Goal: Information Seeking & Learning: Stay updated

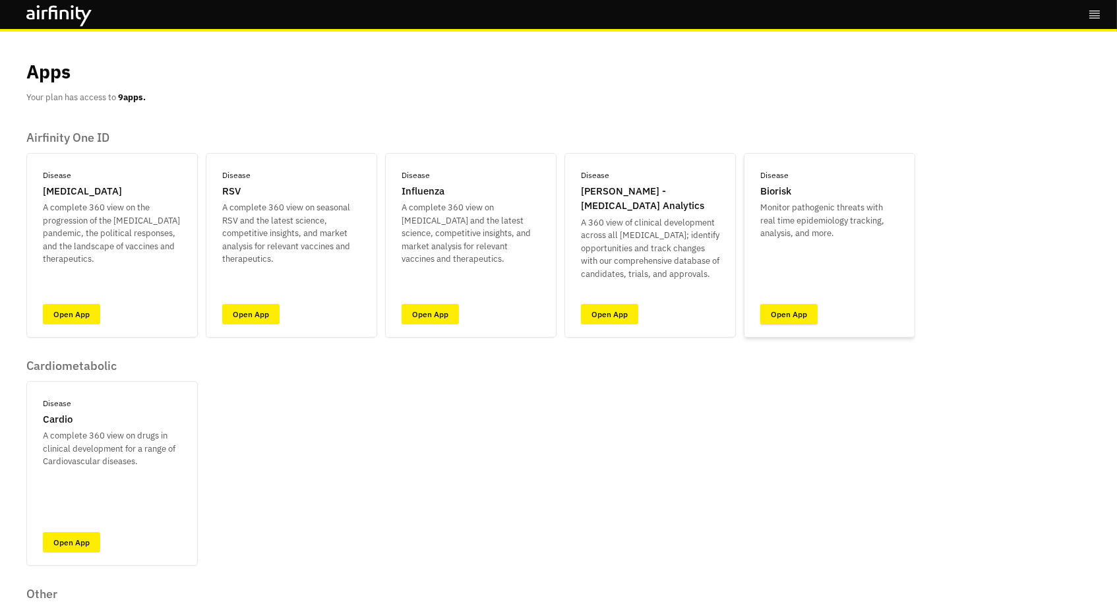
click at [789, 308] on link "Open App" at bounding box center [788, 314] width 57 height 20
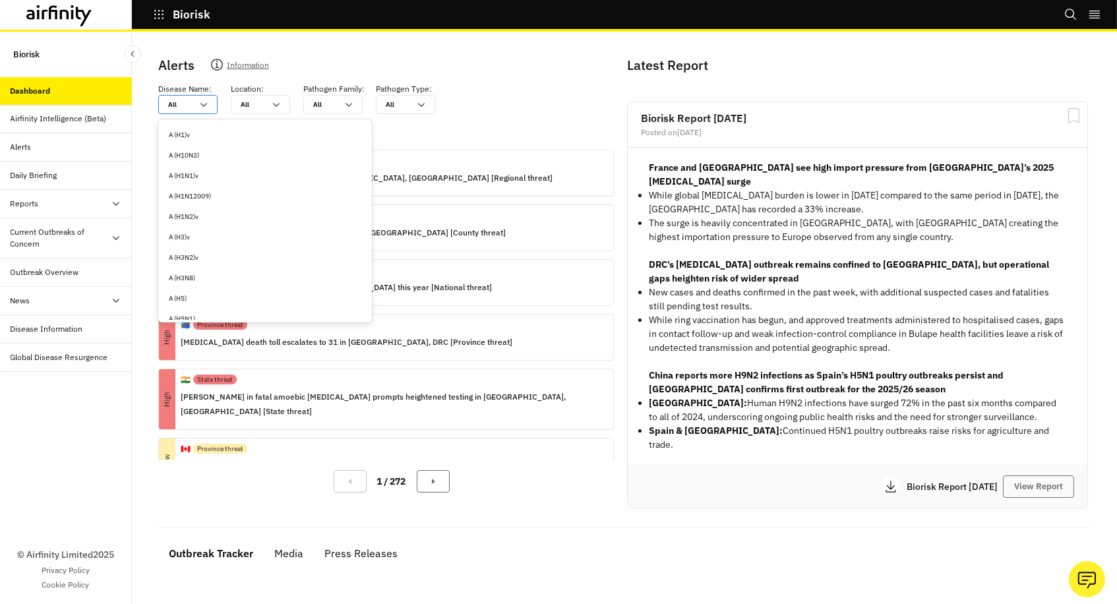
click at [181, 96] on div "All All" at bounding box center [179, 105] width 40 height 18
type input "e"
type input "ea"
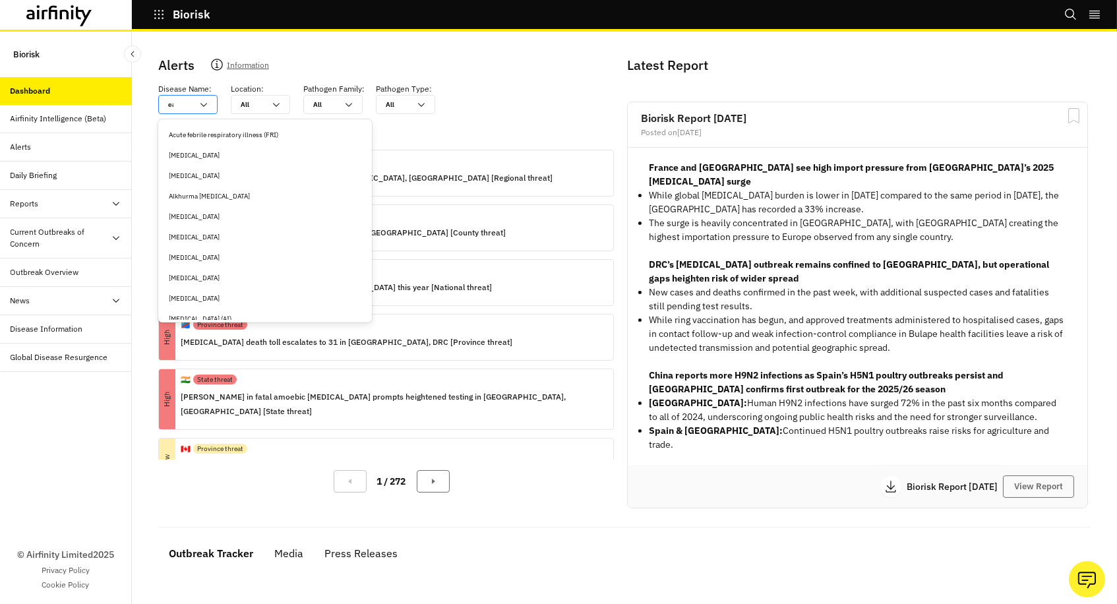
type input "eas"
type input "east"
type input "easte"
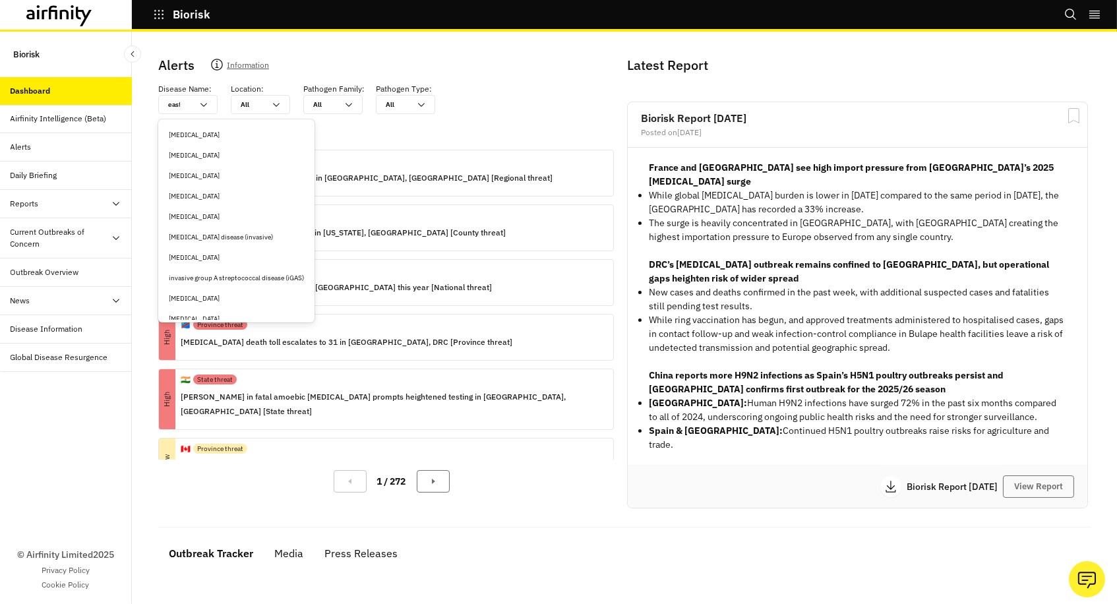
type input "easte"
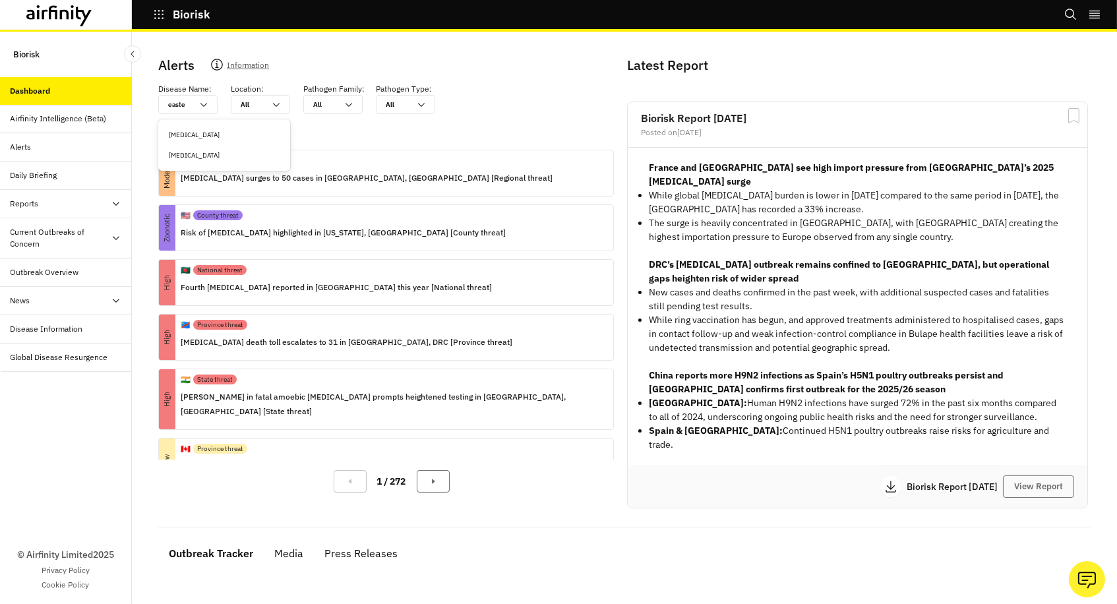
click at [193, 133] on div "Eastern equine encephalitis" at bounding box center [224, 135] width 111 height 10
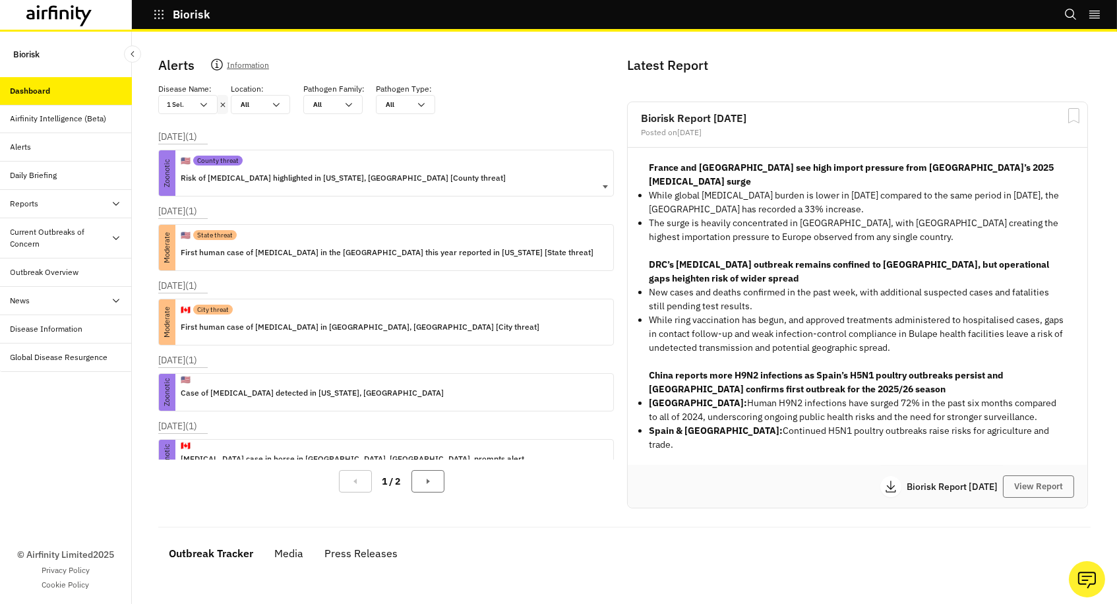
click at [427, 187] on div "🇺🇸 County threat Risk of Eastern equine encephalitis highlighted in Tennessee, …" at bounding box center [343, 173] width 325 height 46
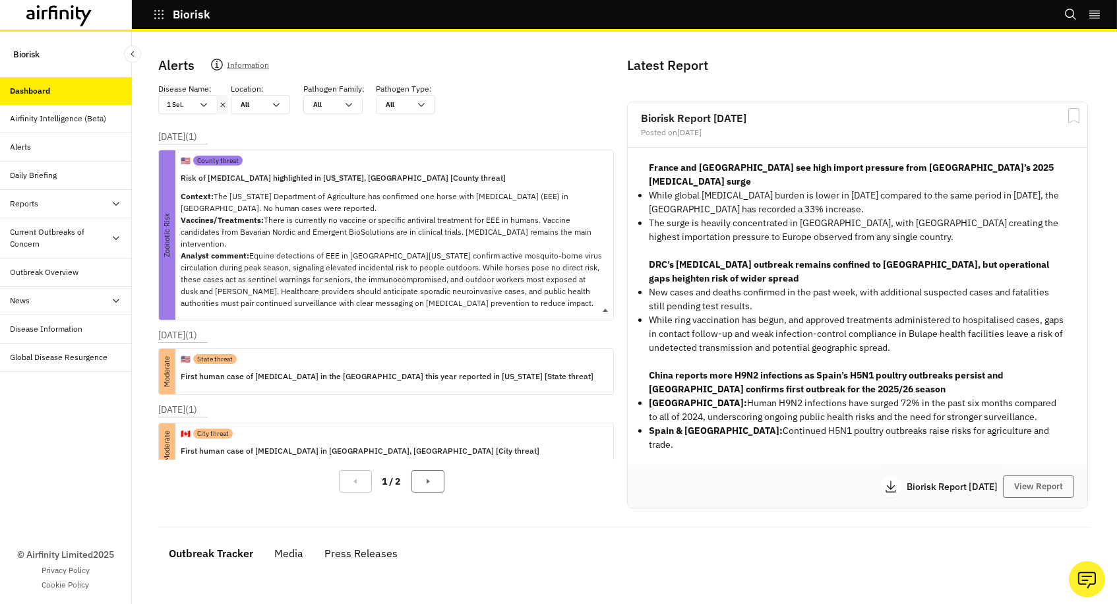
click at [421, 181] on p "Risk of Eastern equine encephalitis highlighted in Tennessee, US [County threat]" at bounding box center [392, 178] width 422 height 15
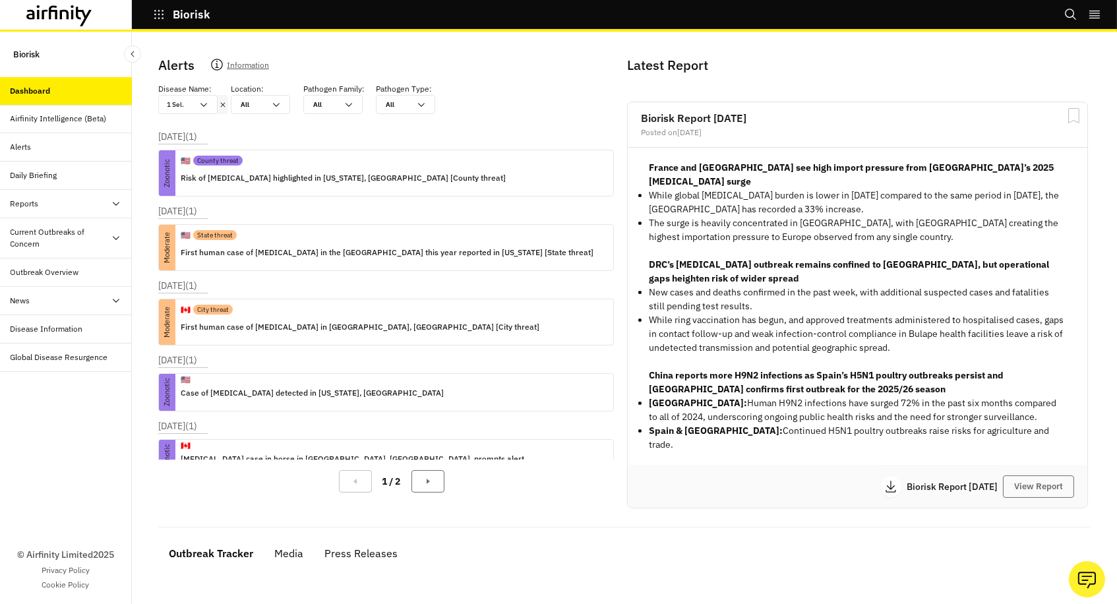
click at [222, 104] on icon at bounding box center [223, 104] width 5 height 5
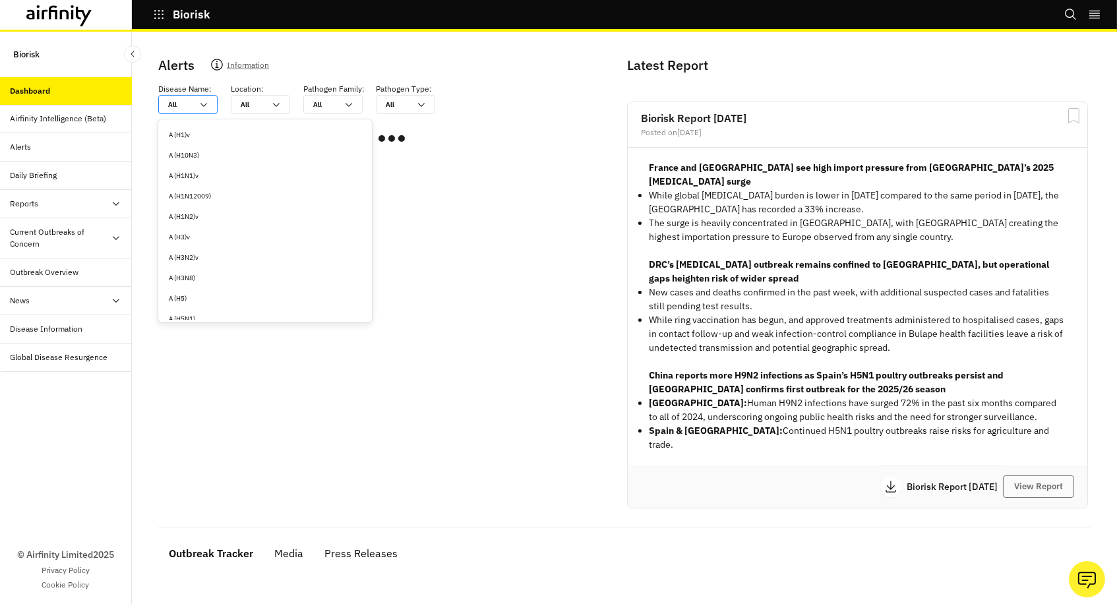
click at [193, 105] on div "All All" at bounding box center [179, 105] width 40 height 18
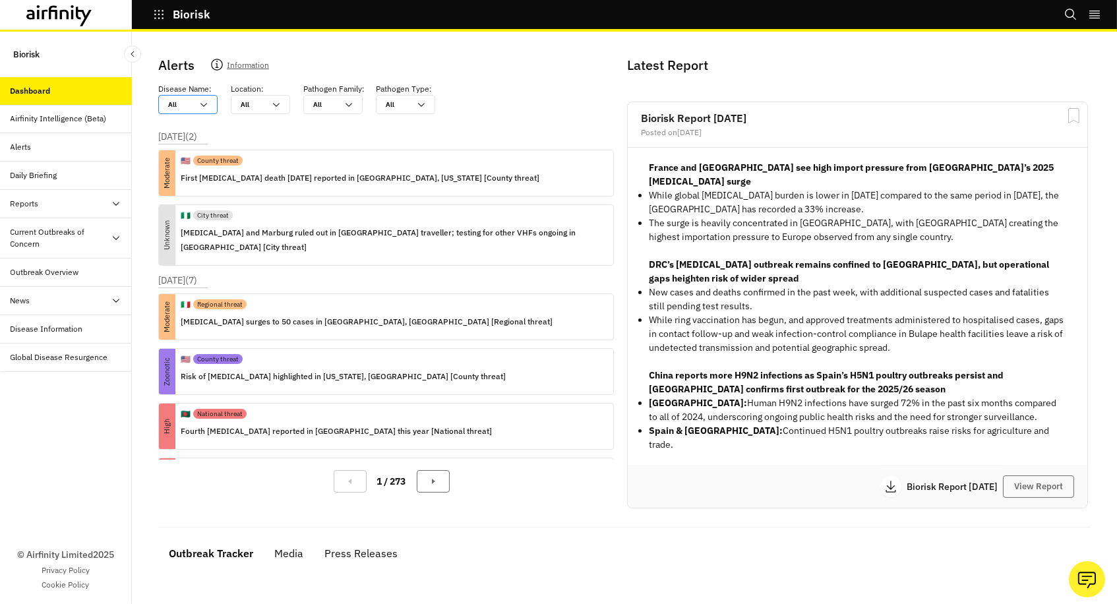
click at [193, 105] on div "All All" at bounding box center [179, 105] width 40 height 18
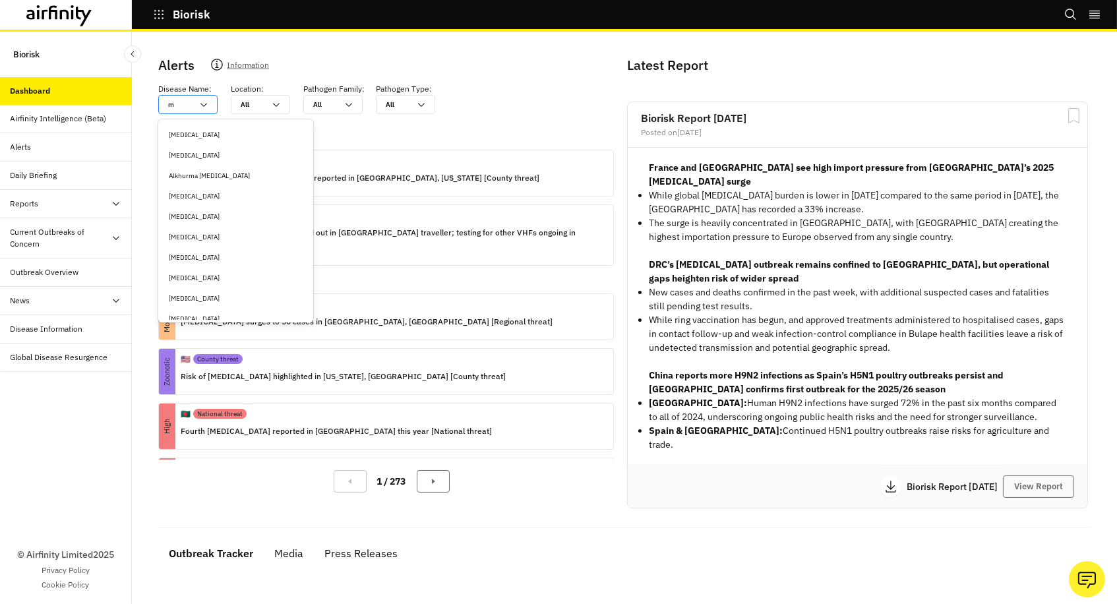
type input "m"
type input "me"
type input "men"
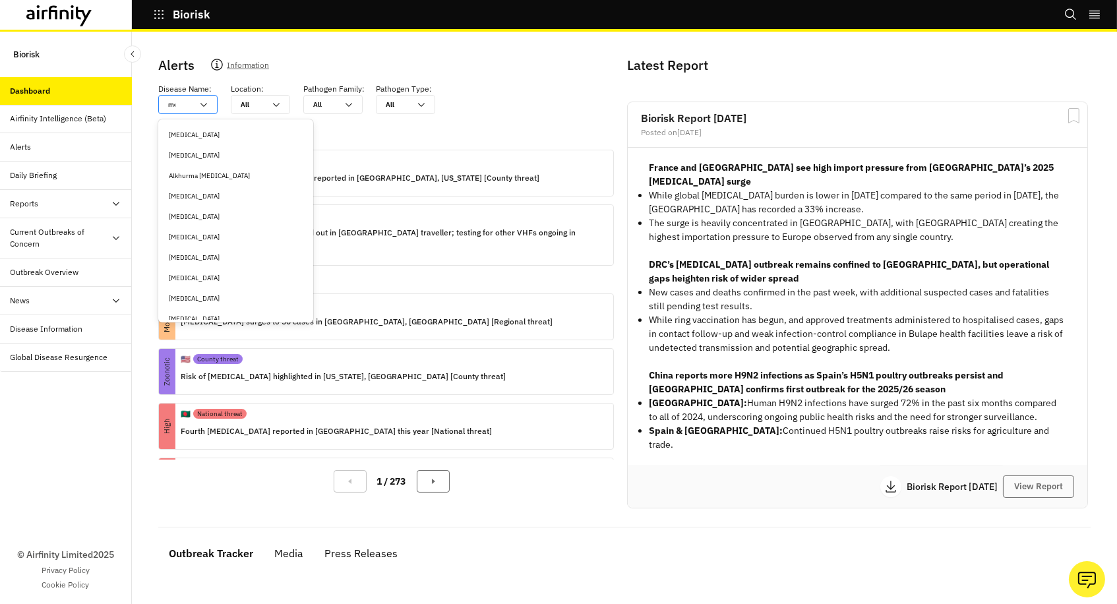
type input "men"
type input "meni"
type input "menin"
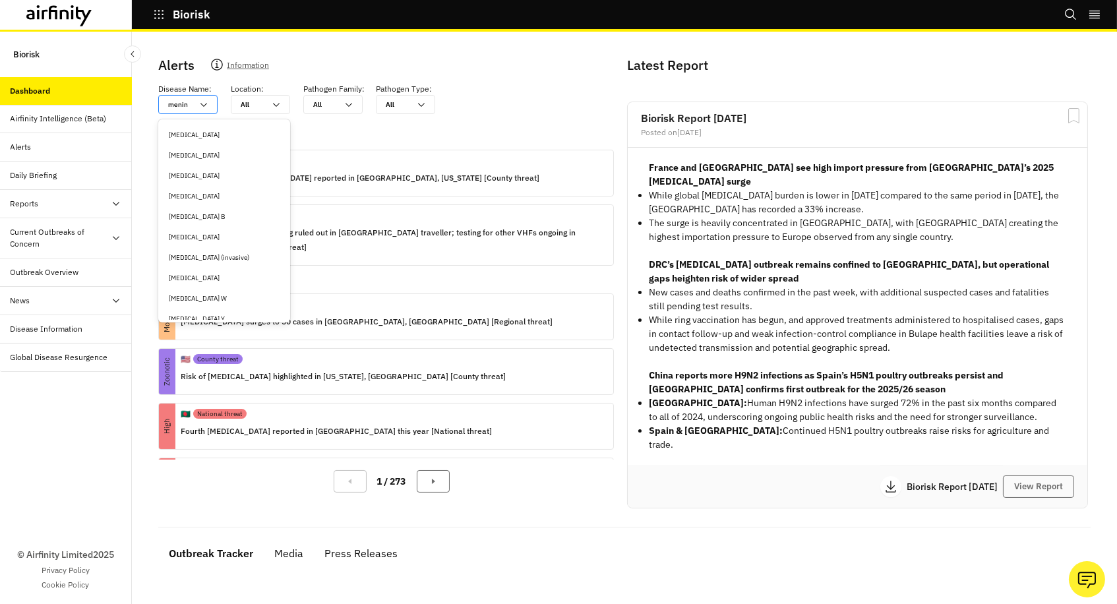
type input "mening"
type input "meningo"
click at [208, 176] on div "Meningococcal disease (invasive)" at bounding box center [224, 176] width 111 height 10
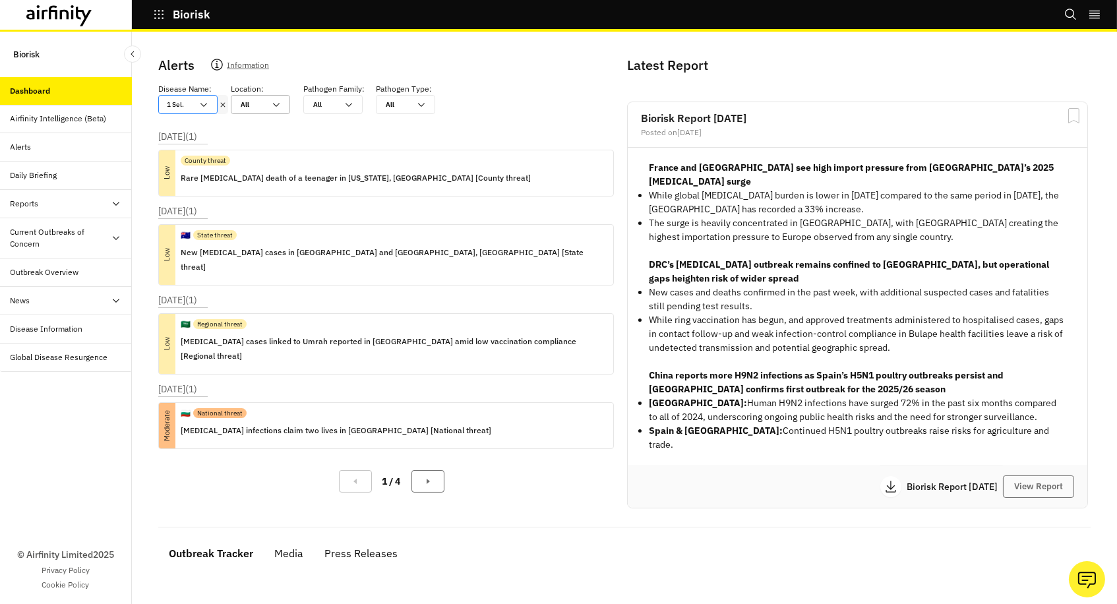
click at [247, 108] on div at bounding box center [253, 104] width 24 height 13
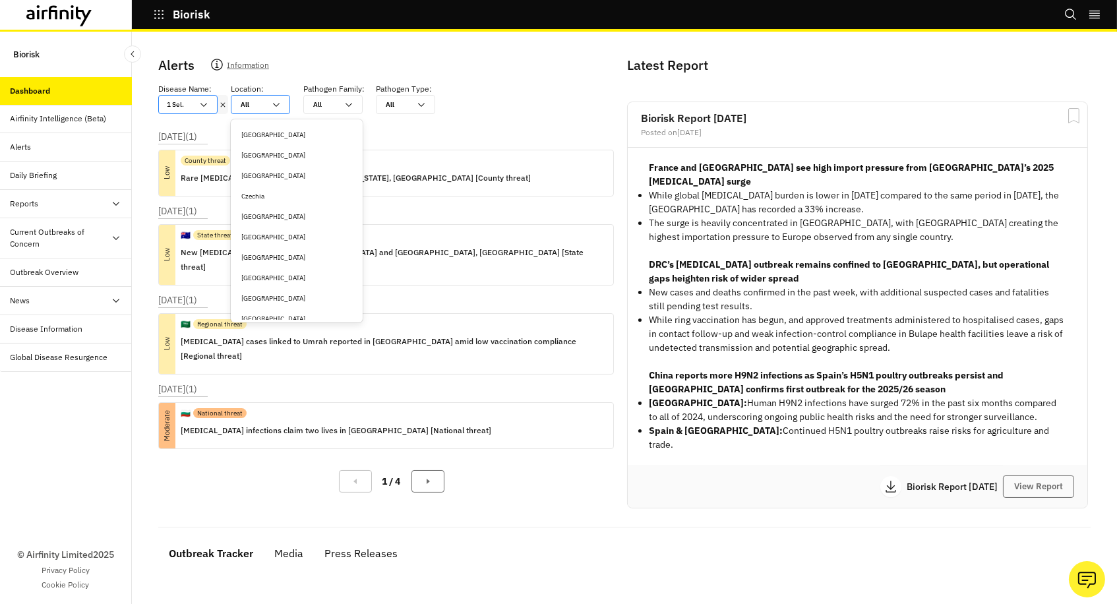
type input "n"
type input "ne"
type input "new"
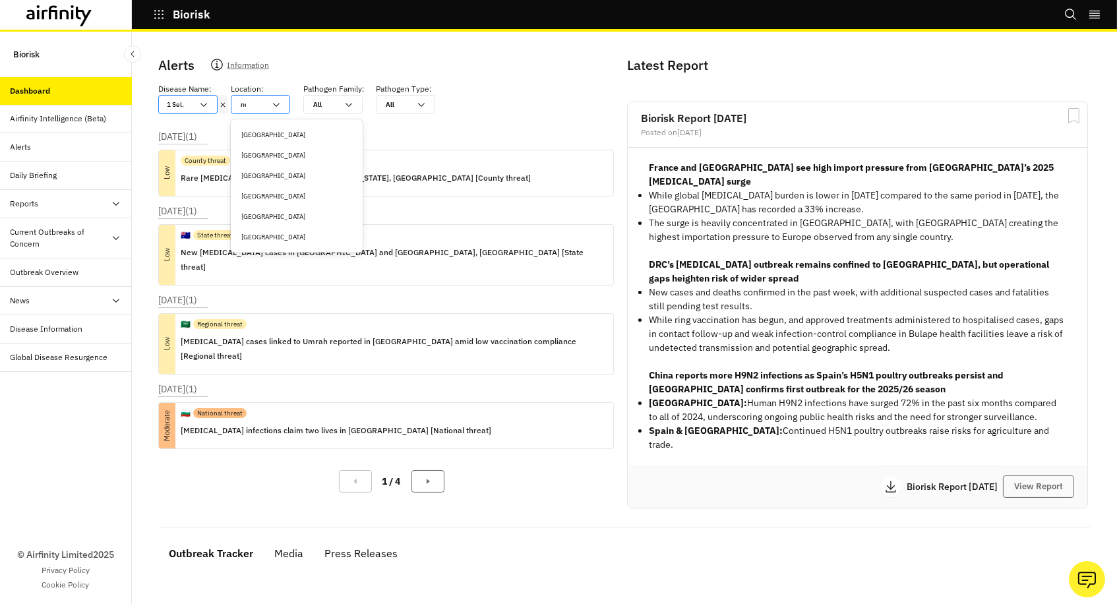
type input "new"
click at [261, 129] on div "New Zealand" at bounding box center [296, 135] width 127 height 20
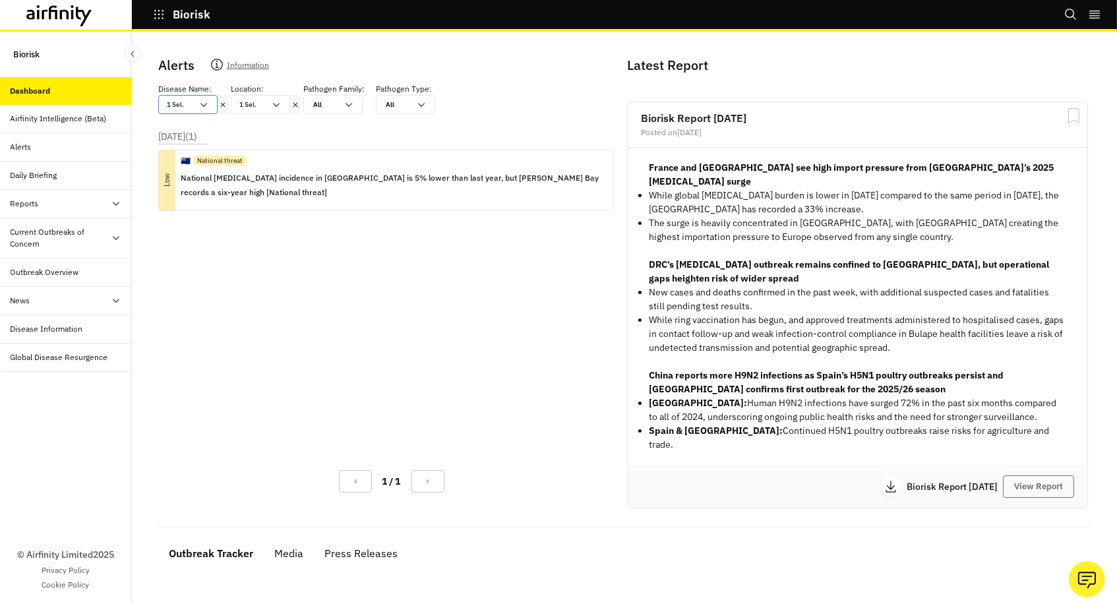
click at [293, 102] on icon at bounding box center [295, 104] width 5 height 5
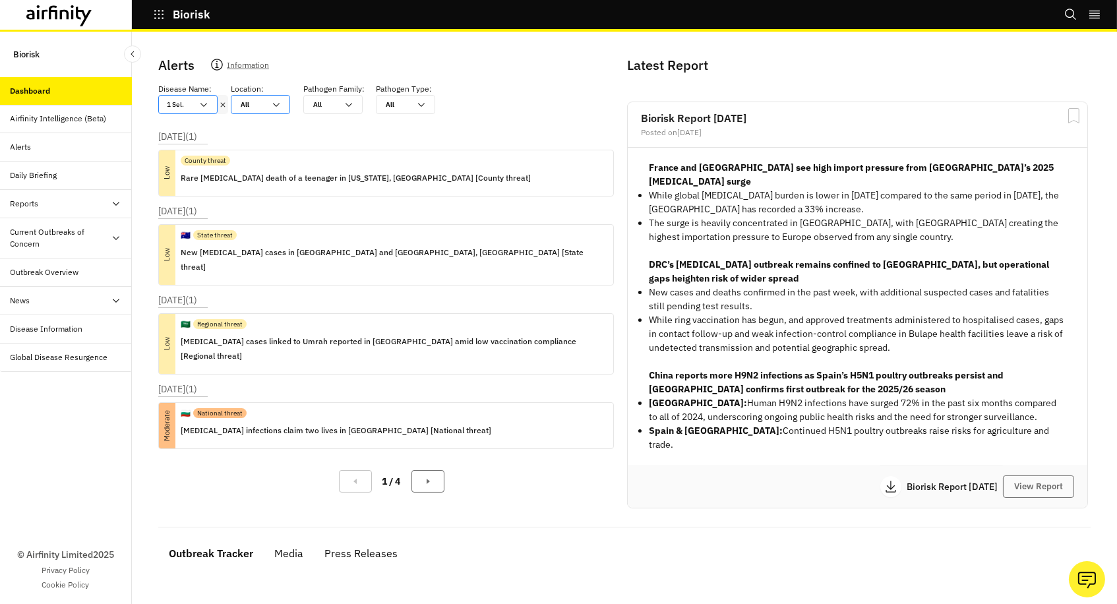
click at [273, 102] on icon at bounding box center [276, 105] width 11 height 11
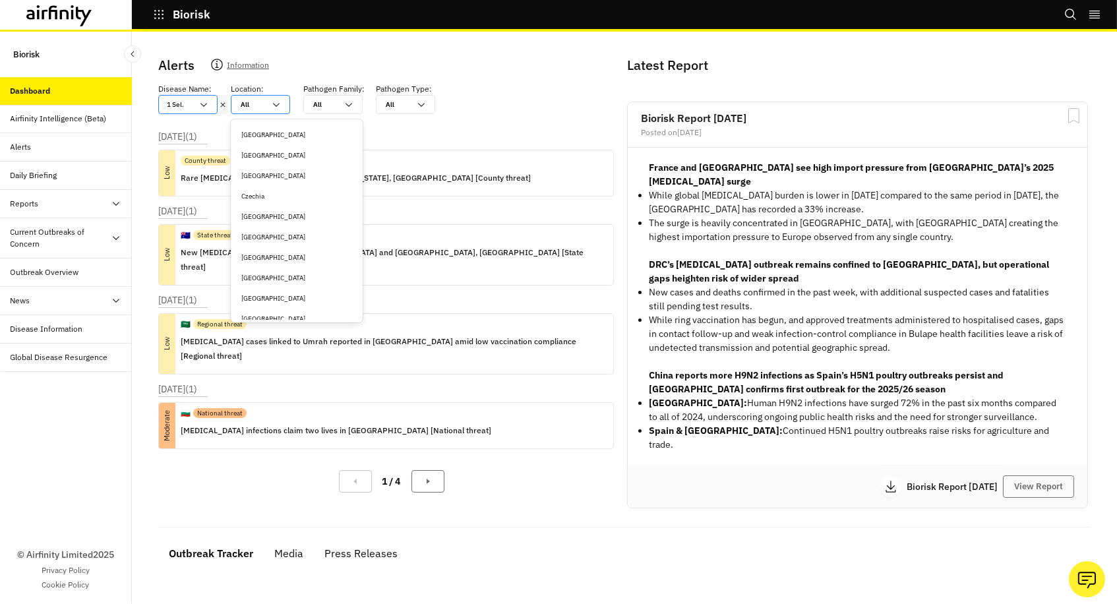
type input "a"
type input "au"
click at [283, 137] on div "Australia" at bounding box center [296, 135] width 111 height 10
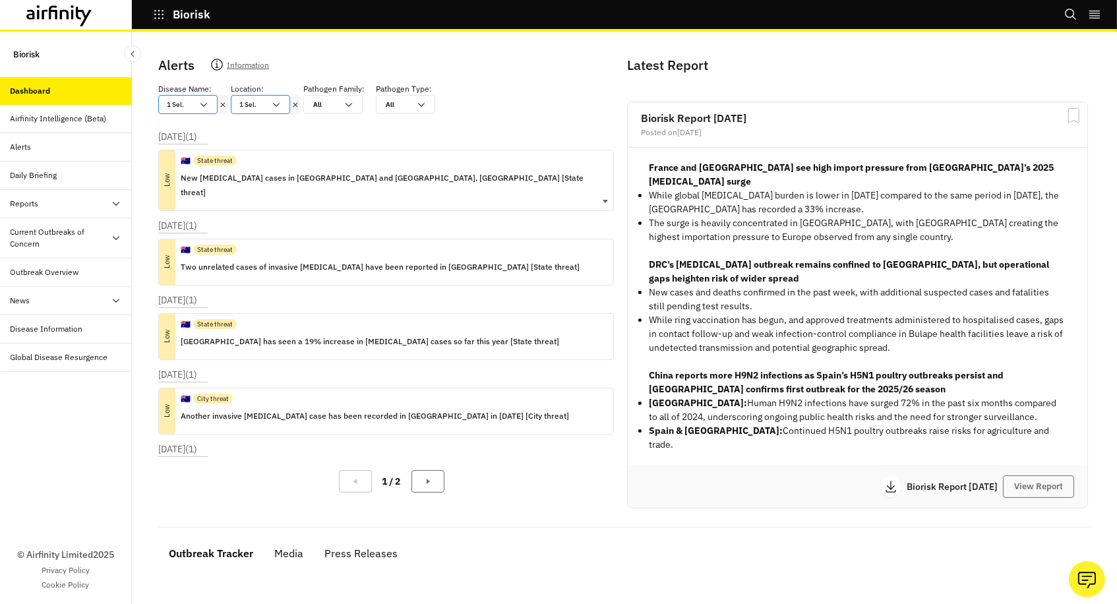
click at [272, 174] on p "New meningococcal disease cases in Kingborough and Greater Hobart, Australia [S…" at bounding box center [392, 185] width 422 height 29
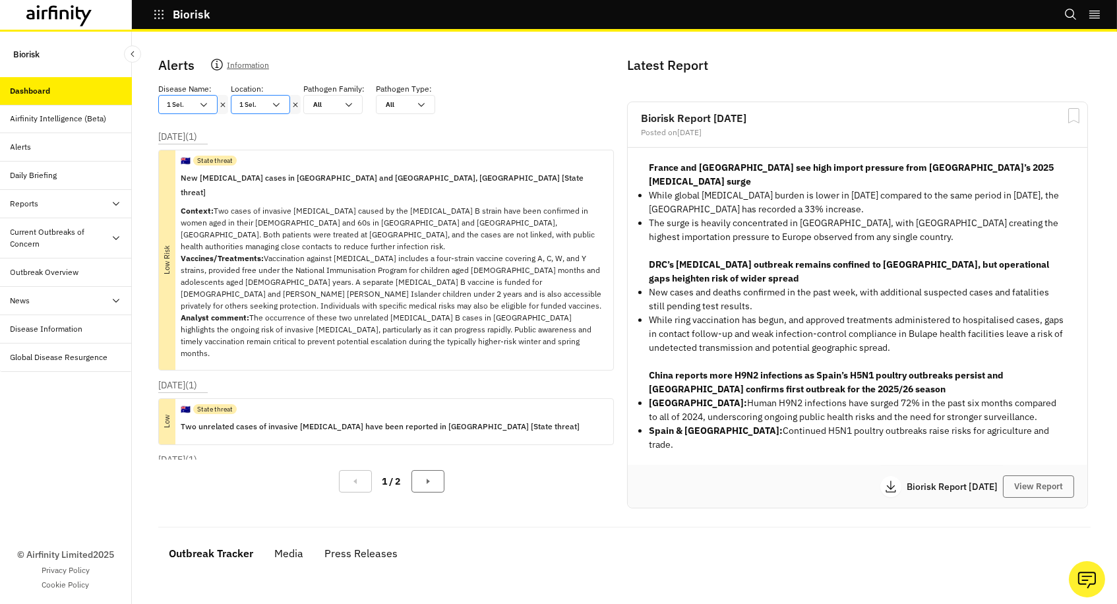
click at [293, 104] on icon at bounding box center [295, 105] width 9 height 11
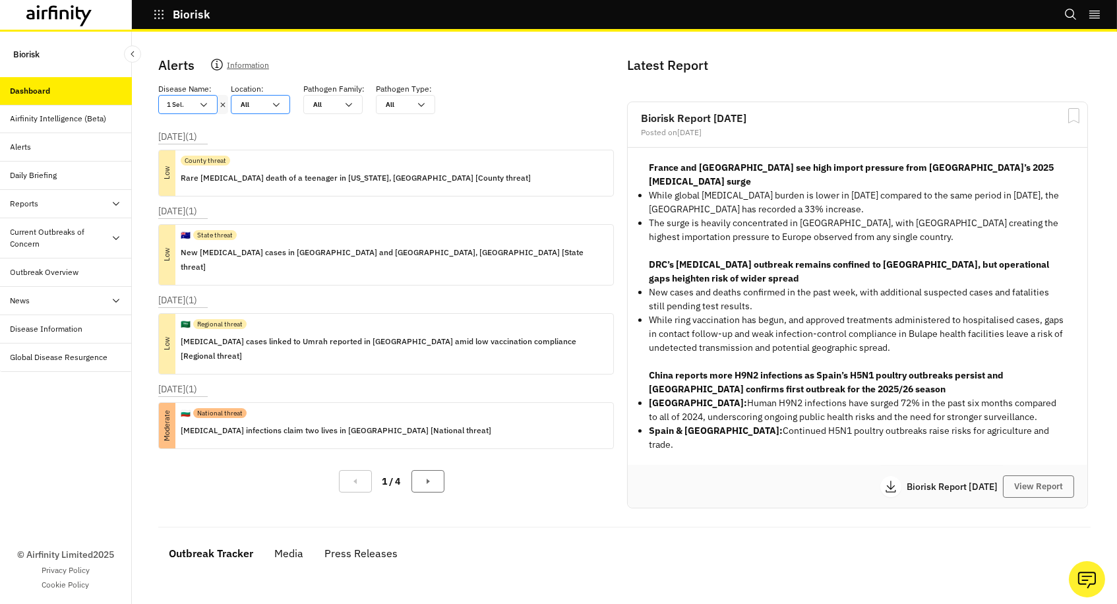
click at [218, 104] on icon at bounding box center [222, 105] width 9 height 11
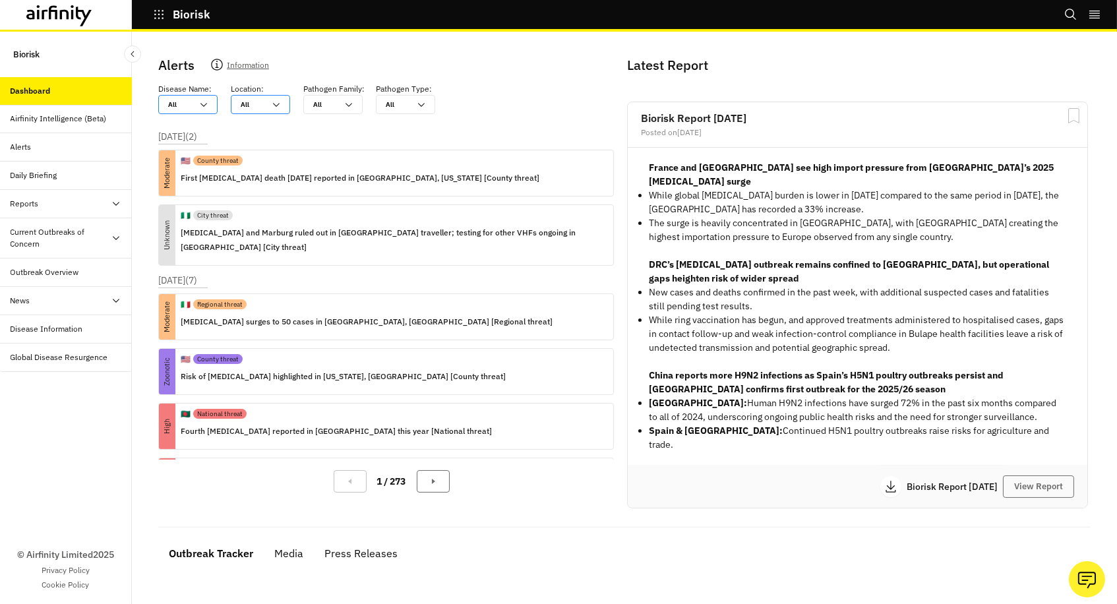
drag, startPoint x: 235, startPoint y: 104, endPoint x: 245, endPoint y: 104, distance: 9.9
click at [245, 104] on div at bounding box center [253, 104] width 24 height 13
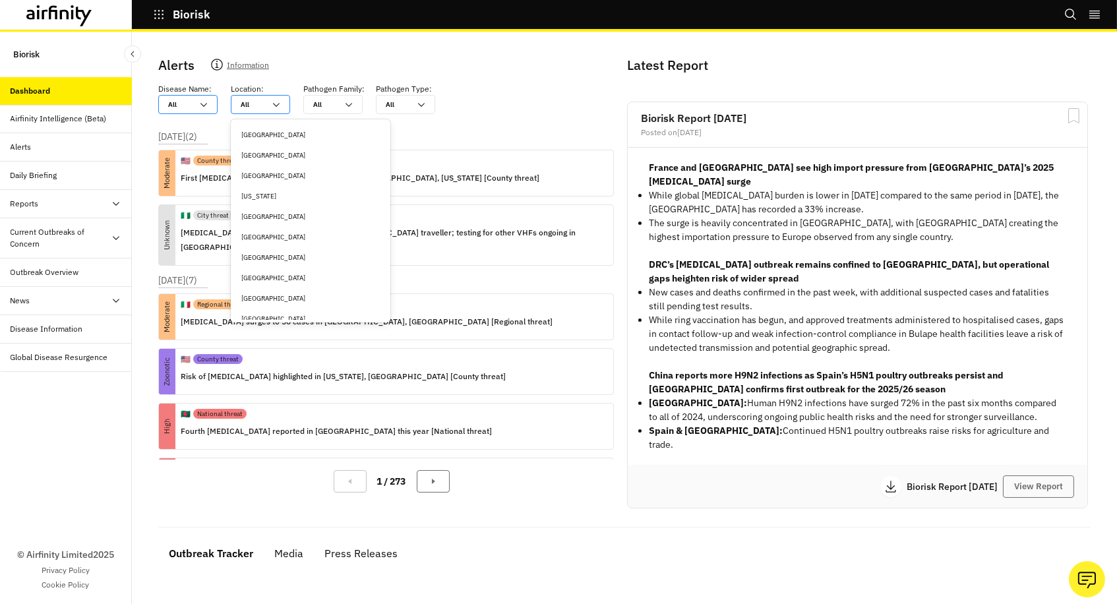
type input "f"
type input "fr"
type input "fra"
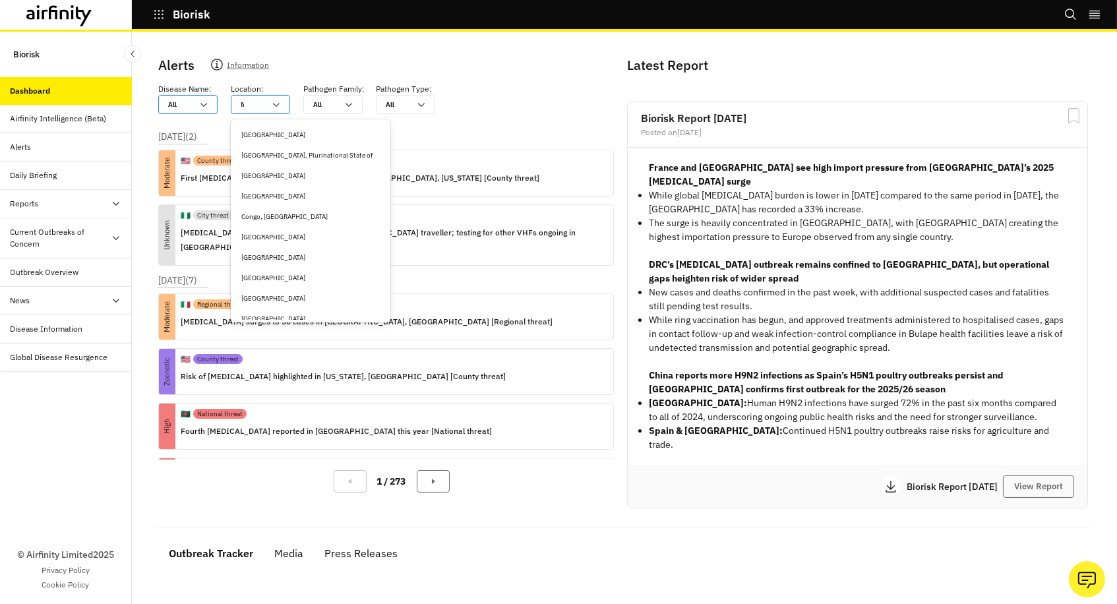
type input "fra"
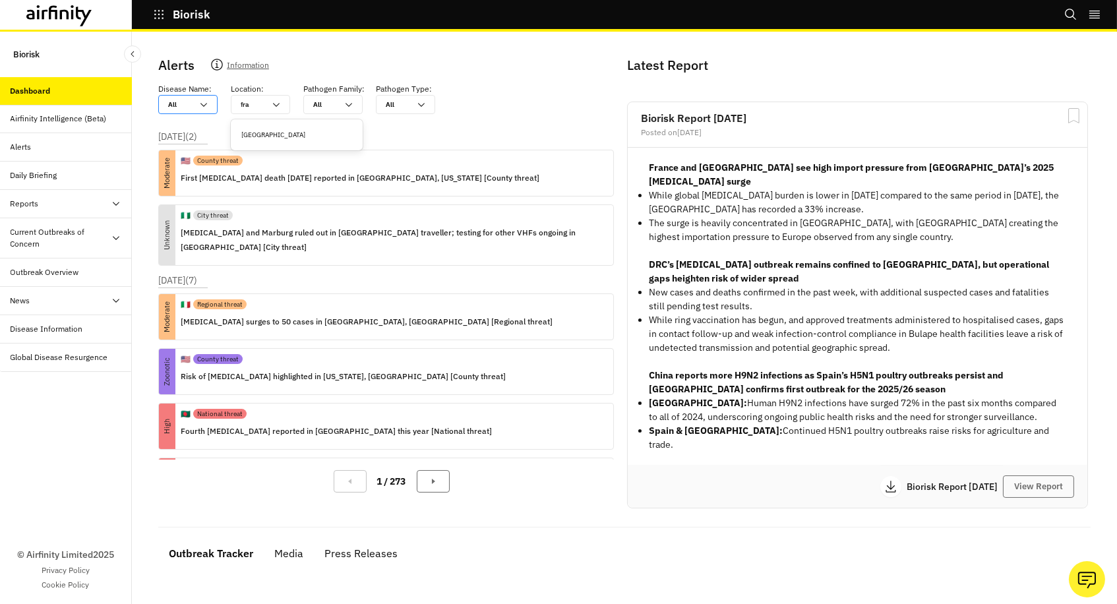
click at [270, 141] on div "France" at bounding box center [296, 135] width 127 height 20
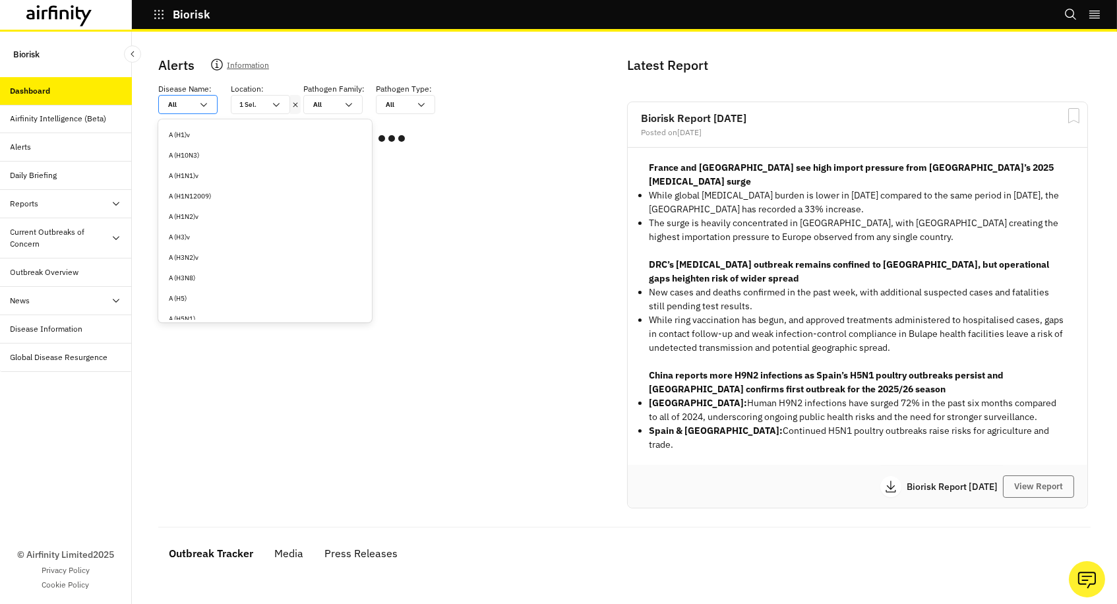
click at [190, 106] on div at bounding box center [180, 104] width 24 height 13
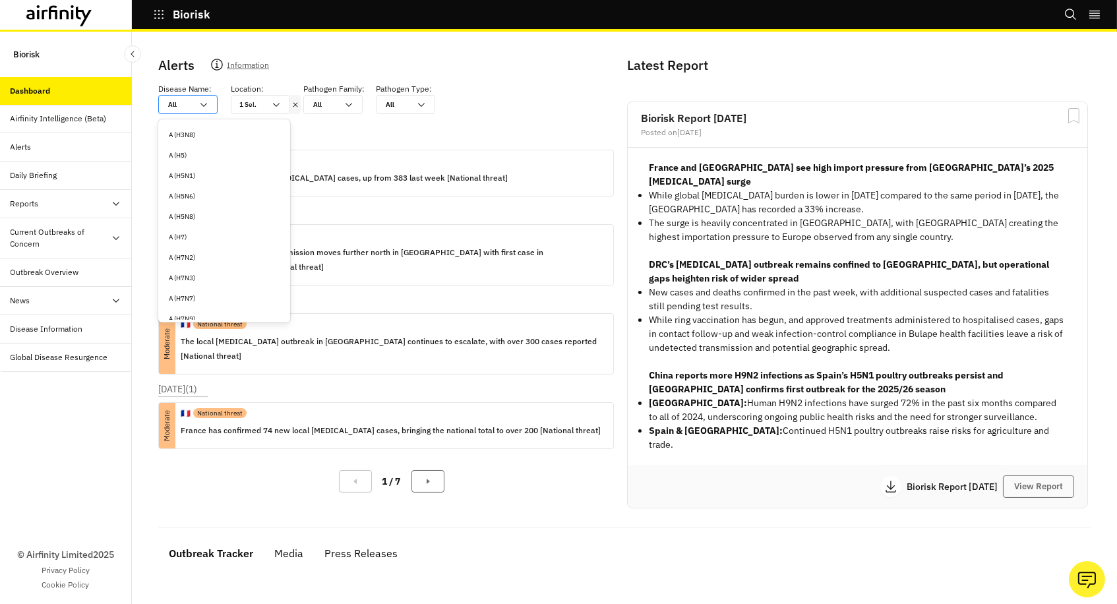
click at [190, 106] on div at bounding box center [180, 104] width 24 height 13
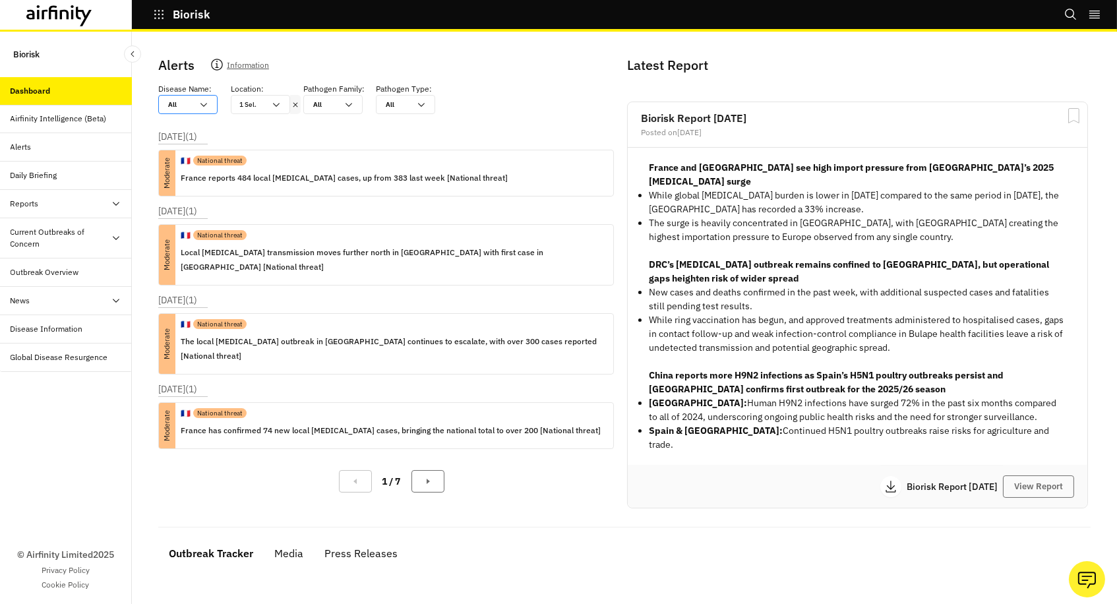
click at [190, 106] on div at bounding box center [180, 104] width 24 height 13
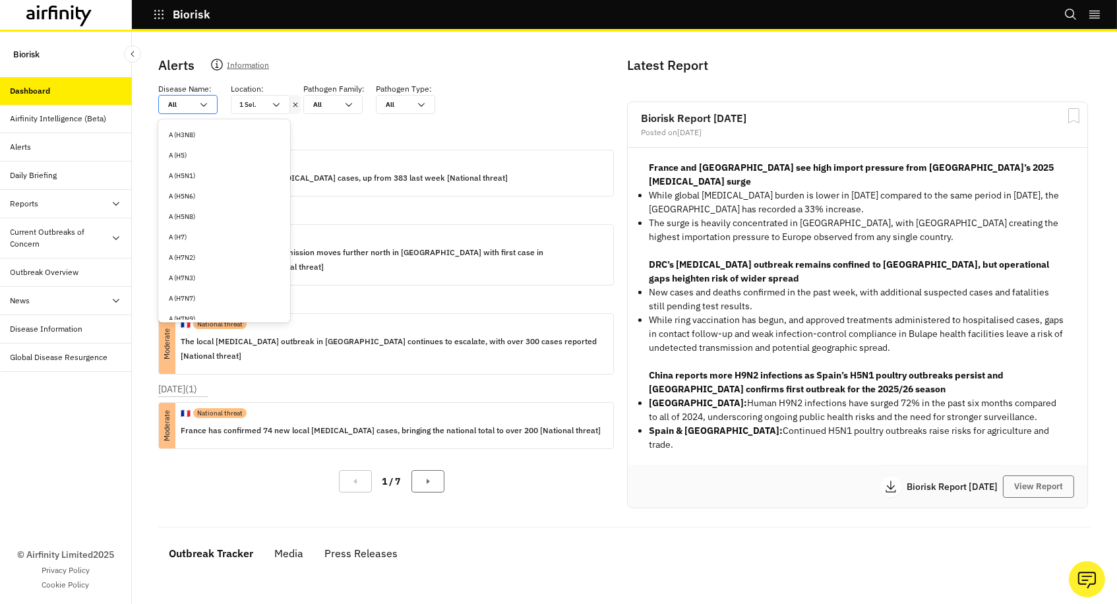
type input "b"
type input "bo"
type input "bot"
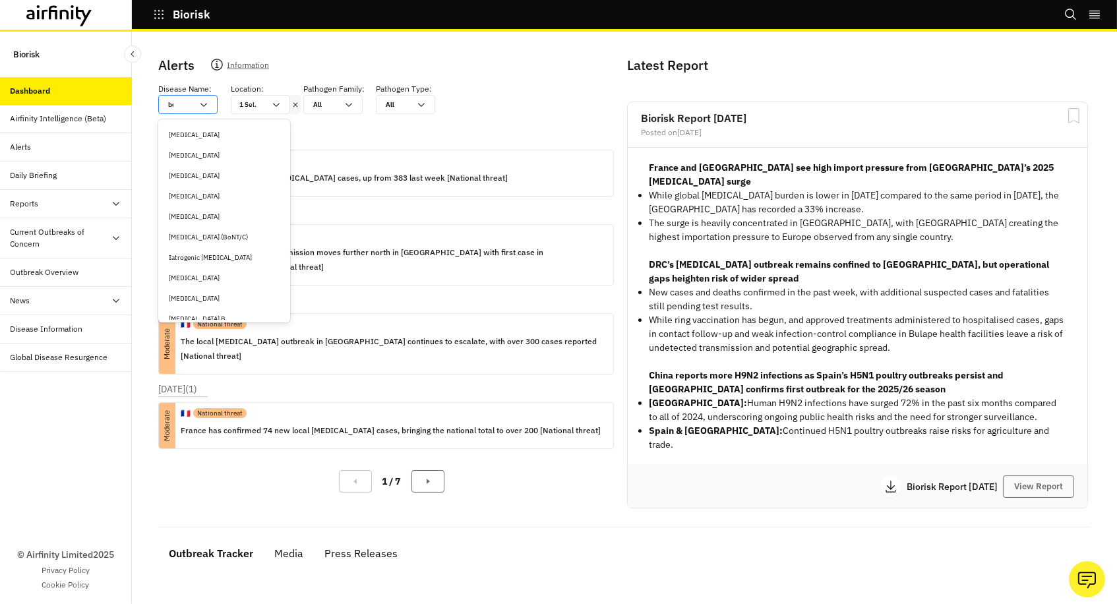
type input "bot"
type input "botu"
click at [210, 133] on div "Botulism" at bounding box center [224, 135] width 111 height 10
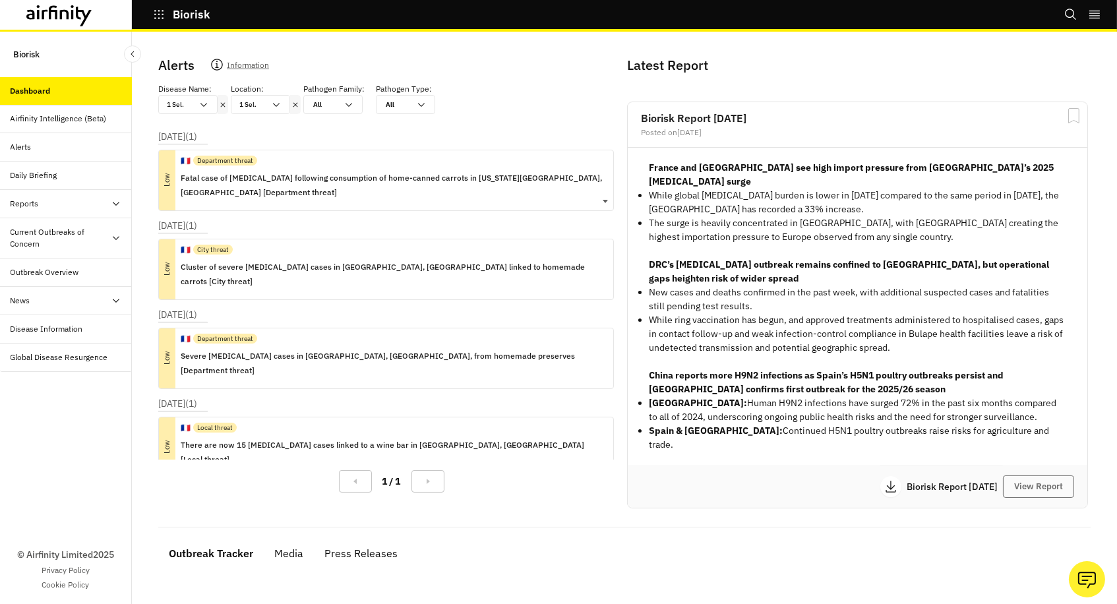
click at [305, 173] on p "Fatal case of [MEDICAL_DATA] following consumption of home-canned carrots in [U…" at bounding box center [392, 185] width 422 height 29
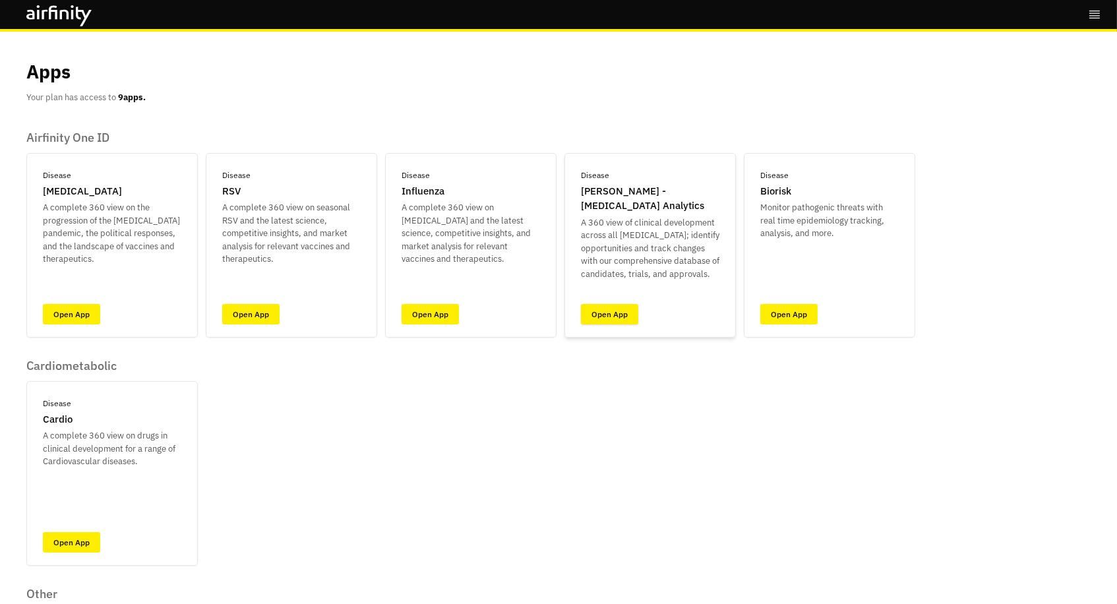
click at [615, 306] on link "Open App" at bounding box center [609, 314] width 57 height 20
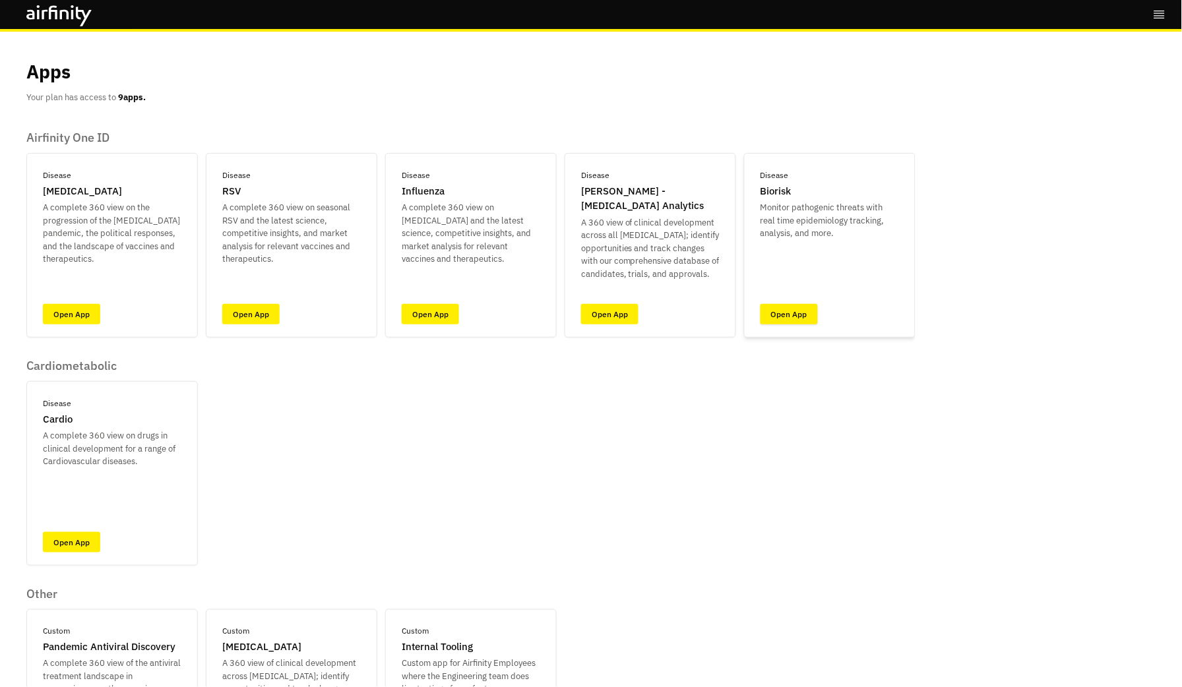
click at [771, 311] on link "Open App" at bounding box center [788, 314] width 57 height 20
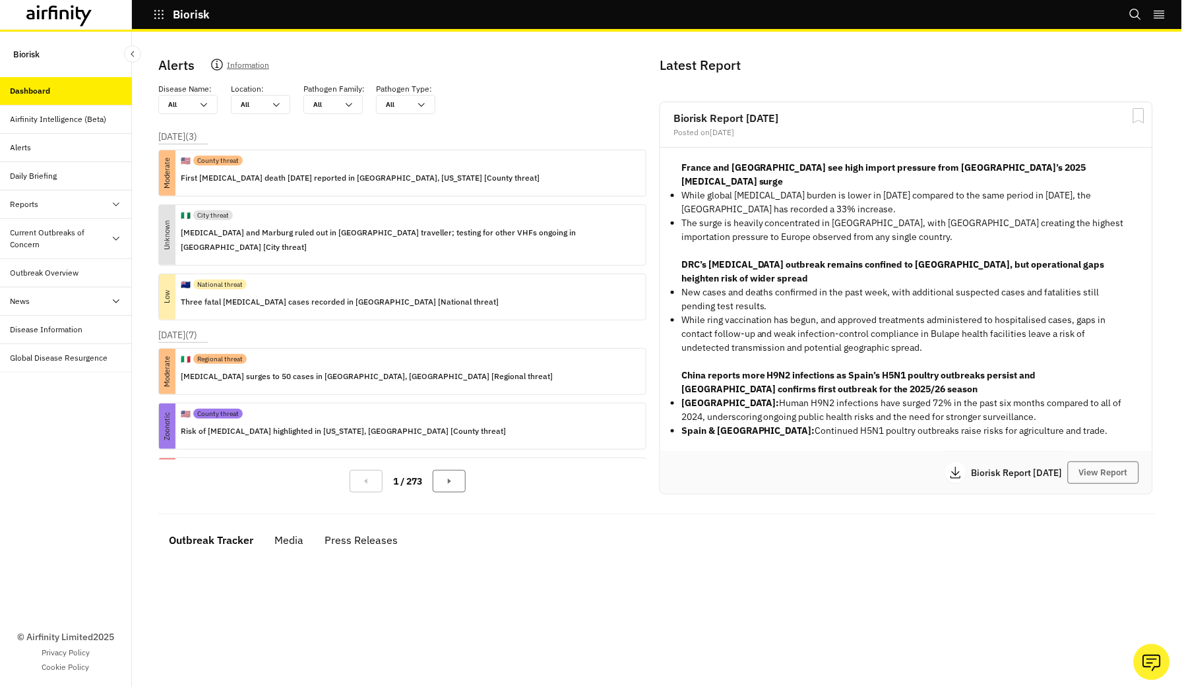
click at [177, 104] on div at bounding box center [180, 104] width 24 height 13
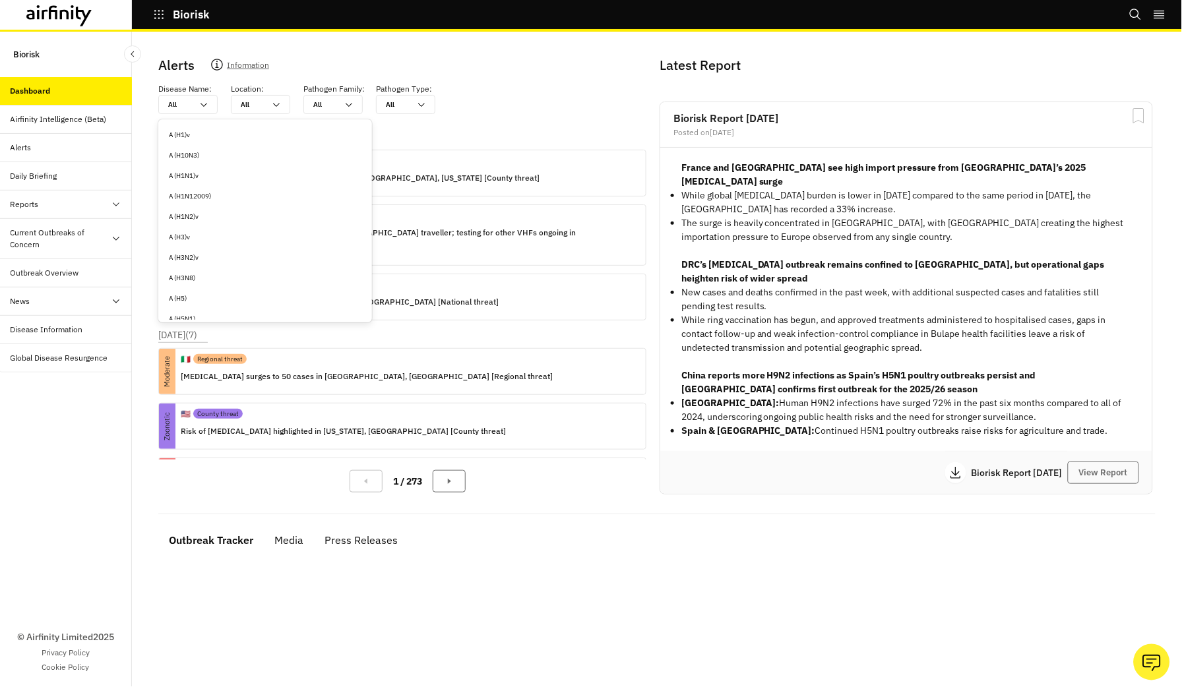
type input "m"
type input "mp"
type input "mpo"
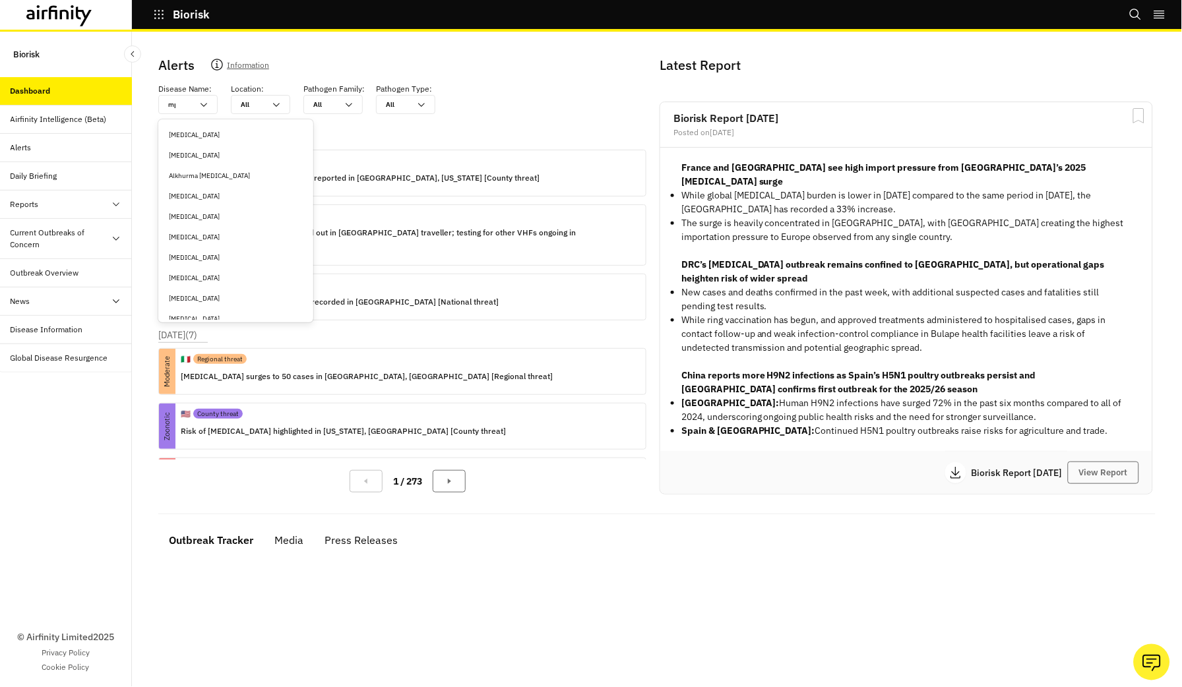
type input "mpox"
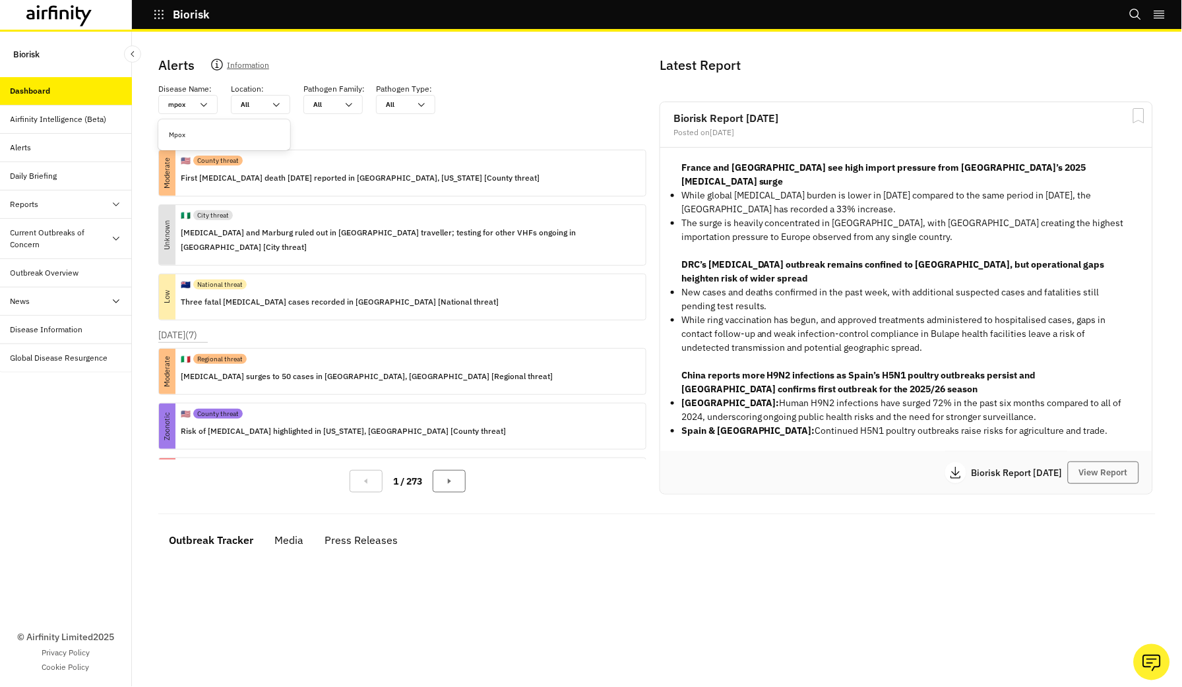
click at [202, 130] on div "Mpox" at bounding box center [224, 135] width 111 height 10
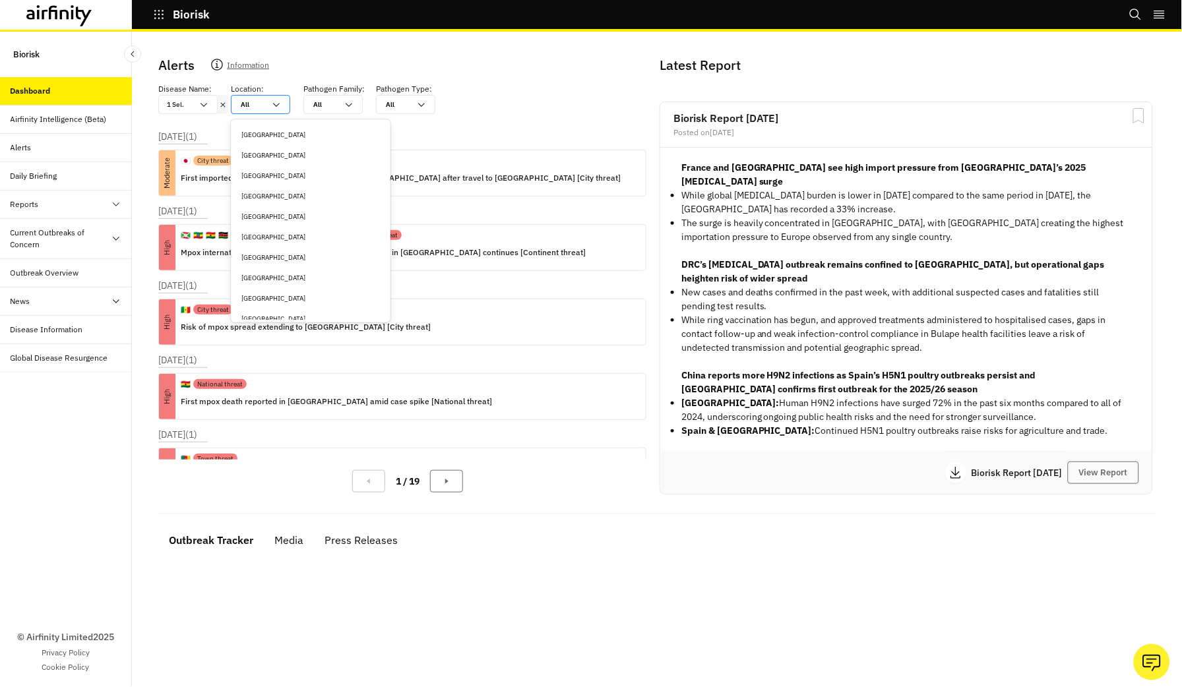
click at [261, 103] on div at bounding box center [253, 104] width 24 height 13
type input "u"
type input "un"
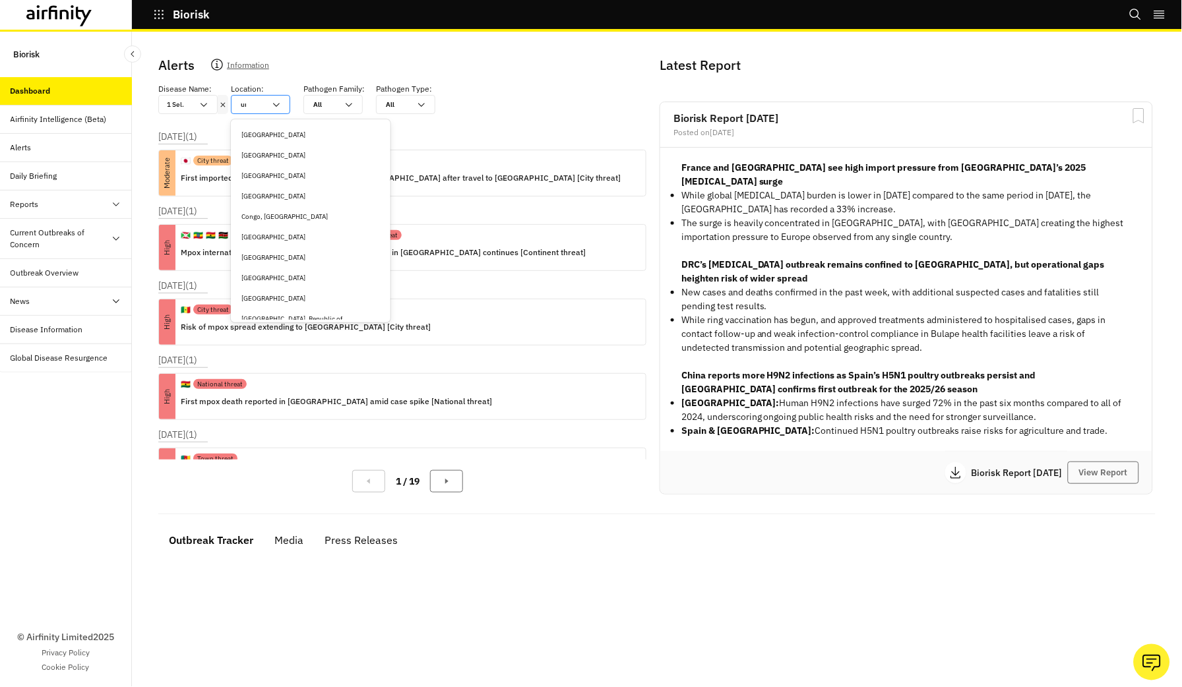
type input "uni"
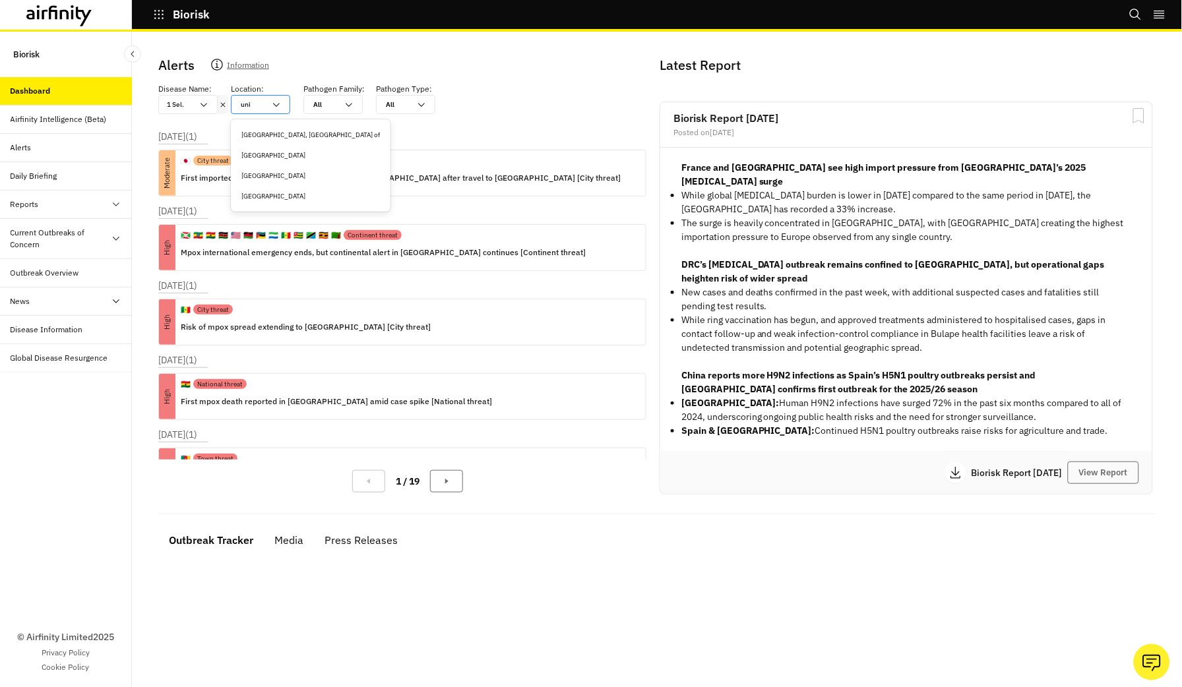
type input "unit"
type input "unite"
click at [268, 194] on div "United States" at bounding box center [310, 196] width 139 height 10
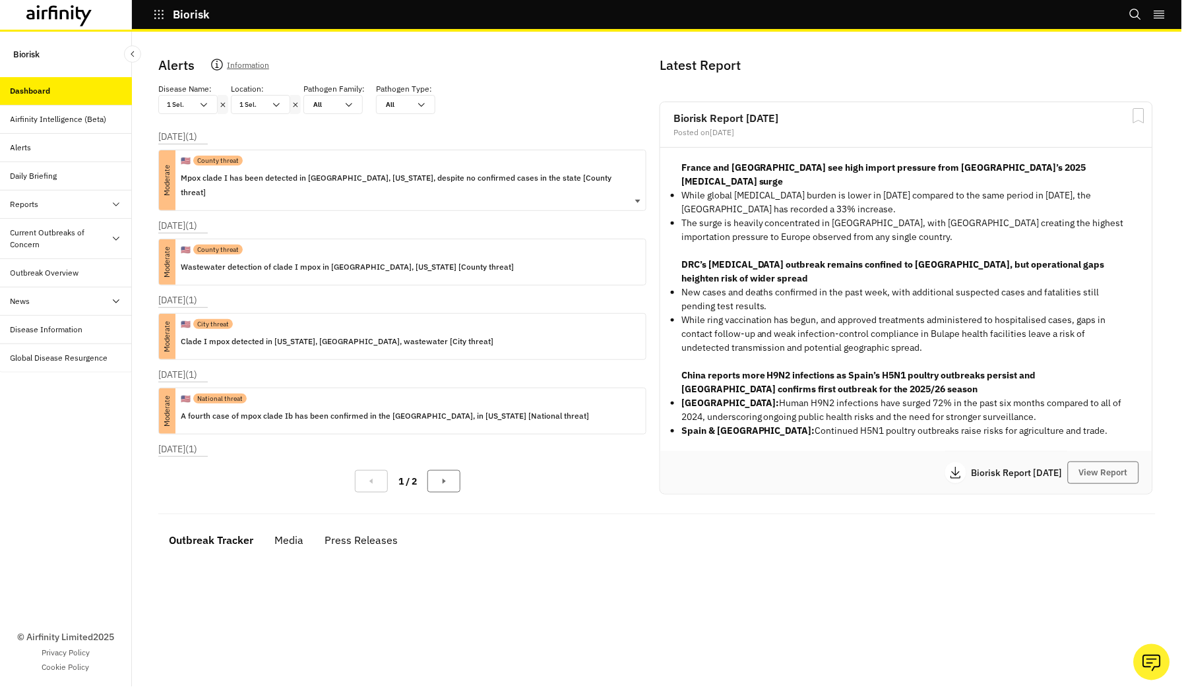
click at [328, 179] on p "Mpox clade I has been detected in Jefferson County, Alabama, despite no confirm…" at bounding box center [408, 185] width 454 height 29
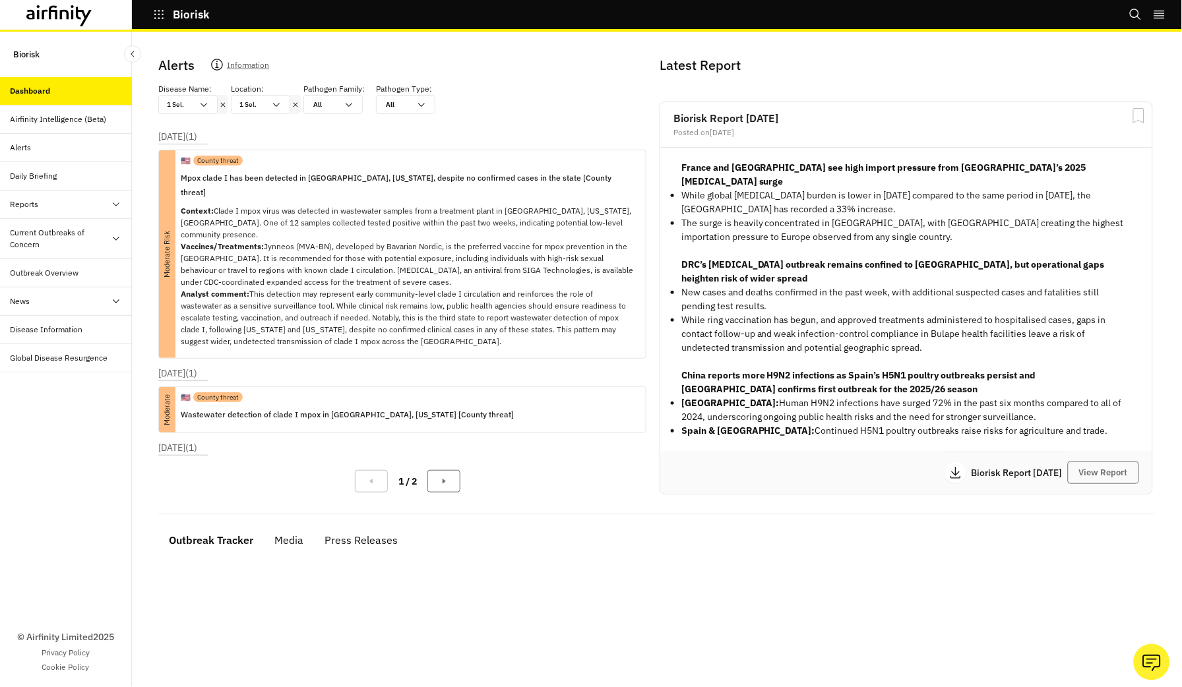
click at [293, 104] on icon at bounding box center [295, 105] width 9 height 11
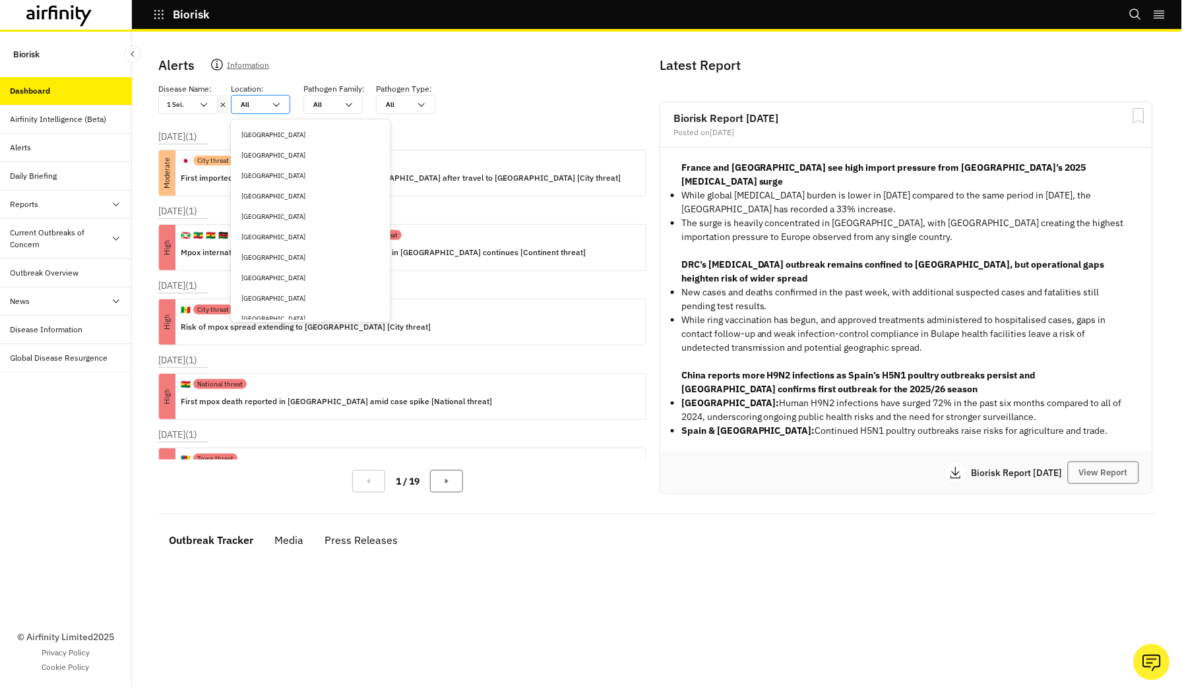
click at [257, 108] on div at bounding box center [253, 104] width 24 height 13
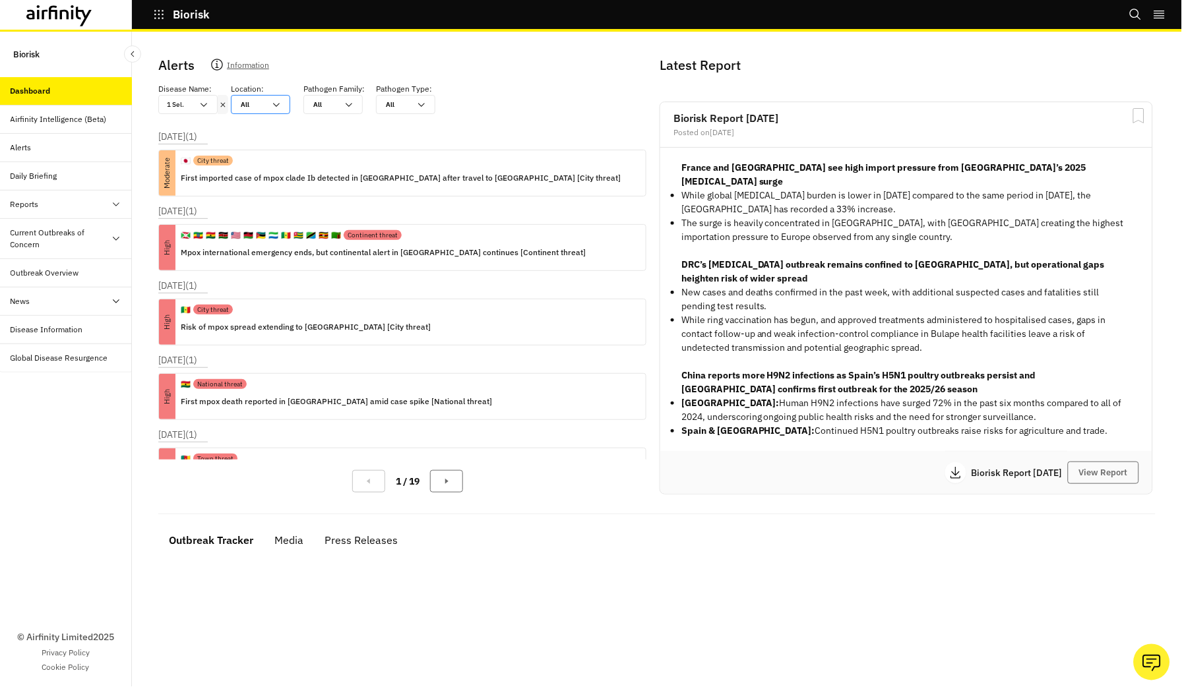
click at [249, 108] on div at bounding box center [253, 104] width 24 height 13
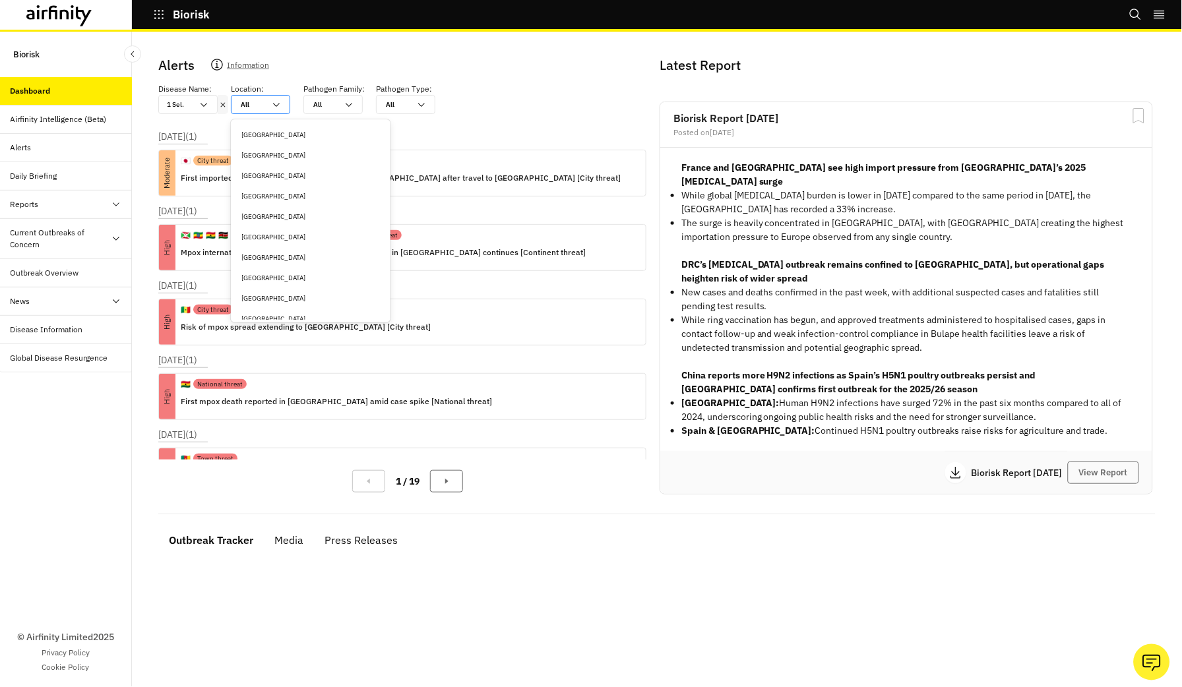
type input "i"
type input "ir"
type input "ire"
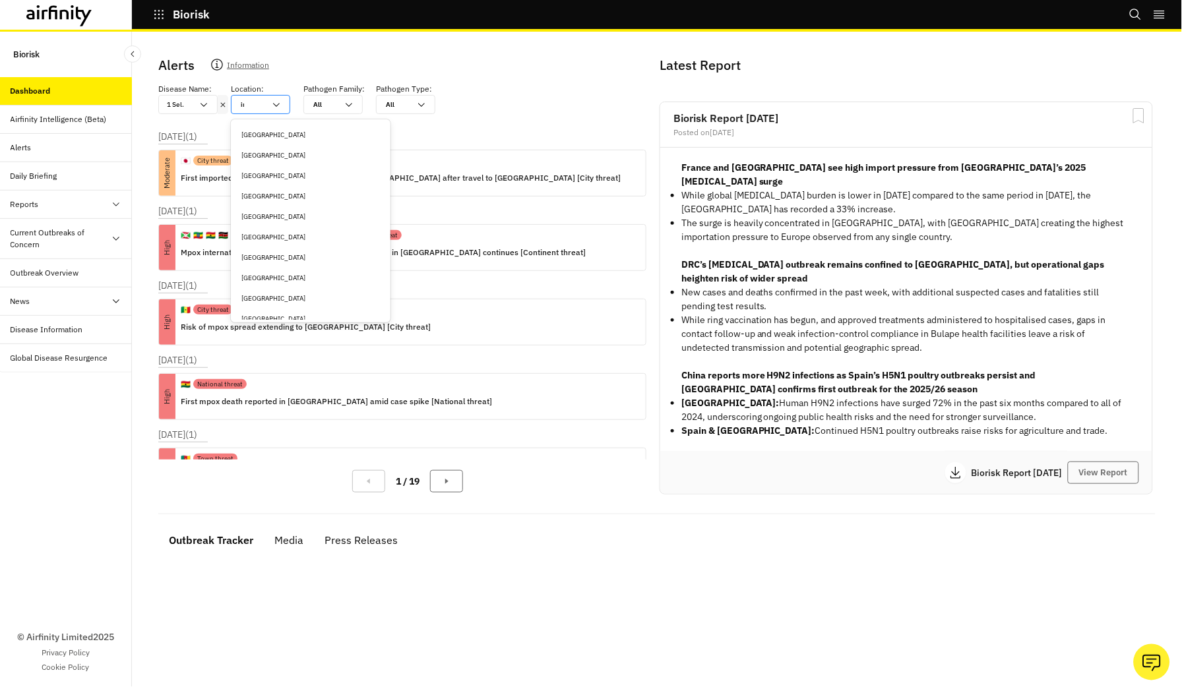
type input "ire"
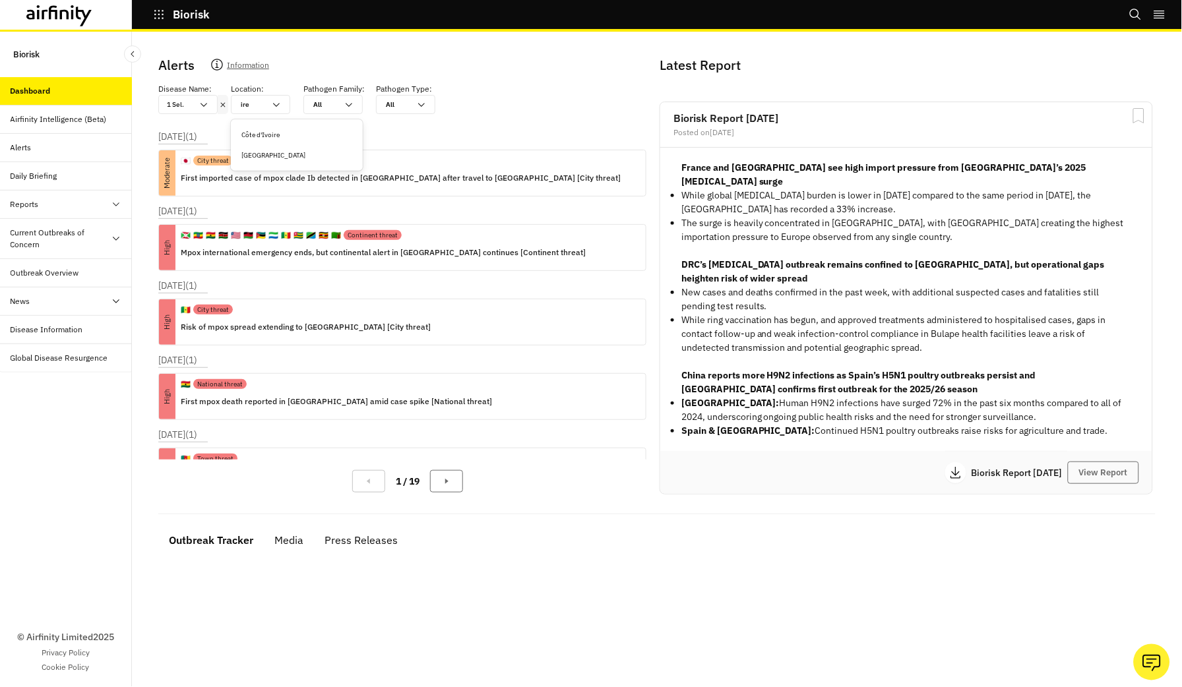
click at [254, 150] on div "Ireland" at bounding box center [296, 155] width 127 height 20
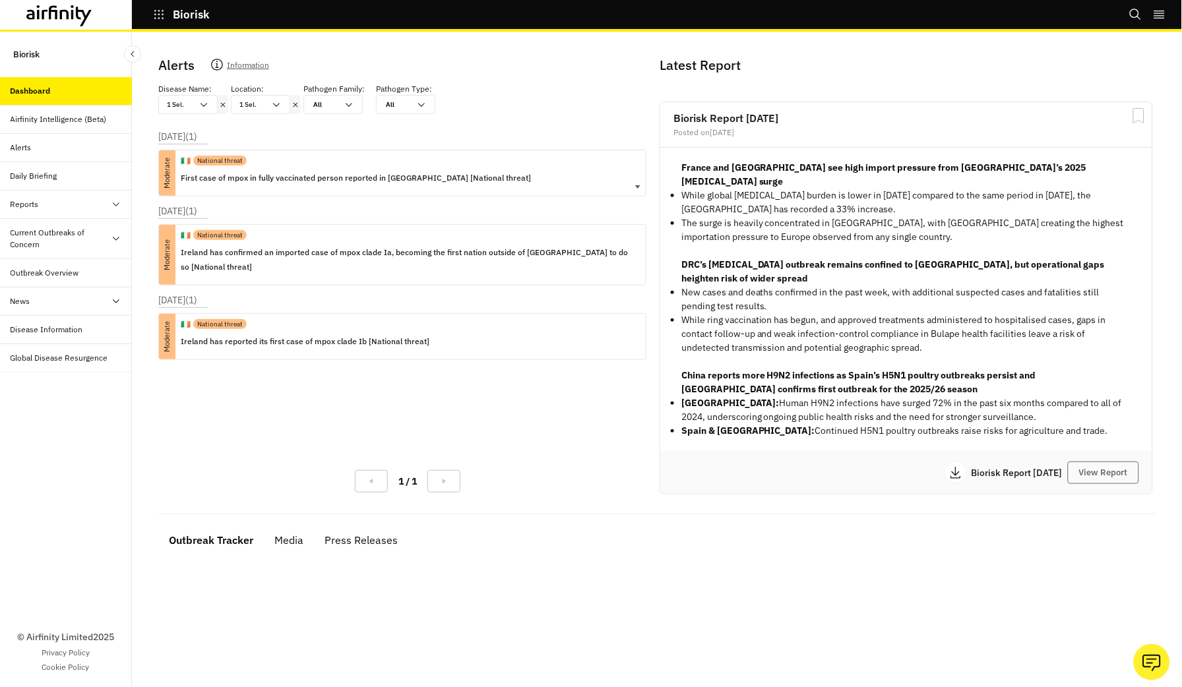
click at [297, 178] on p "First case of mpox in fully vaccinated person reported in Ireland [National thr…" at bounding box center [356, 178] width 350 height 15
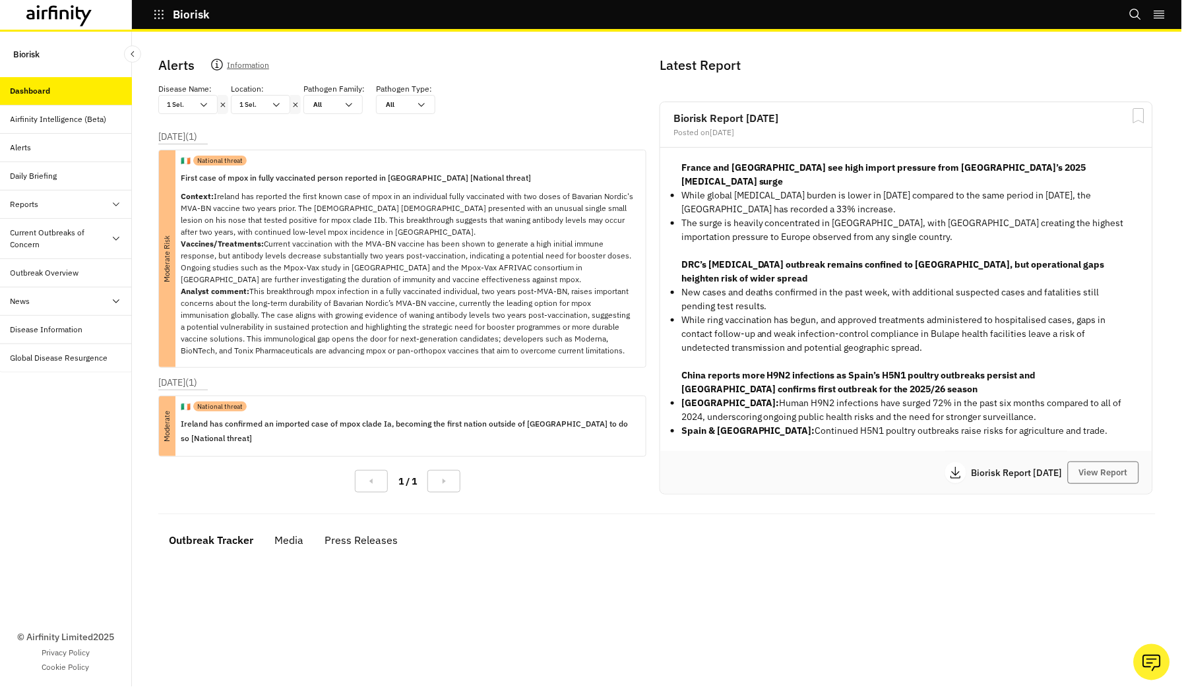
click at [299, 104] on icon at bounding box center [295, 105] width 9 height 11
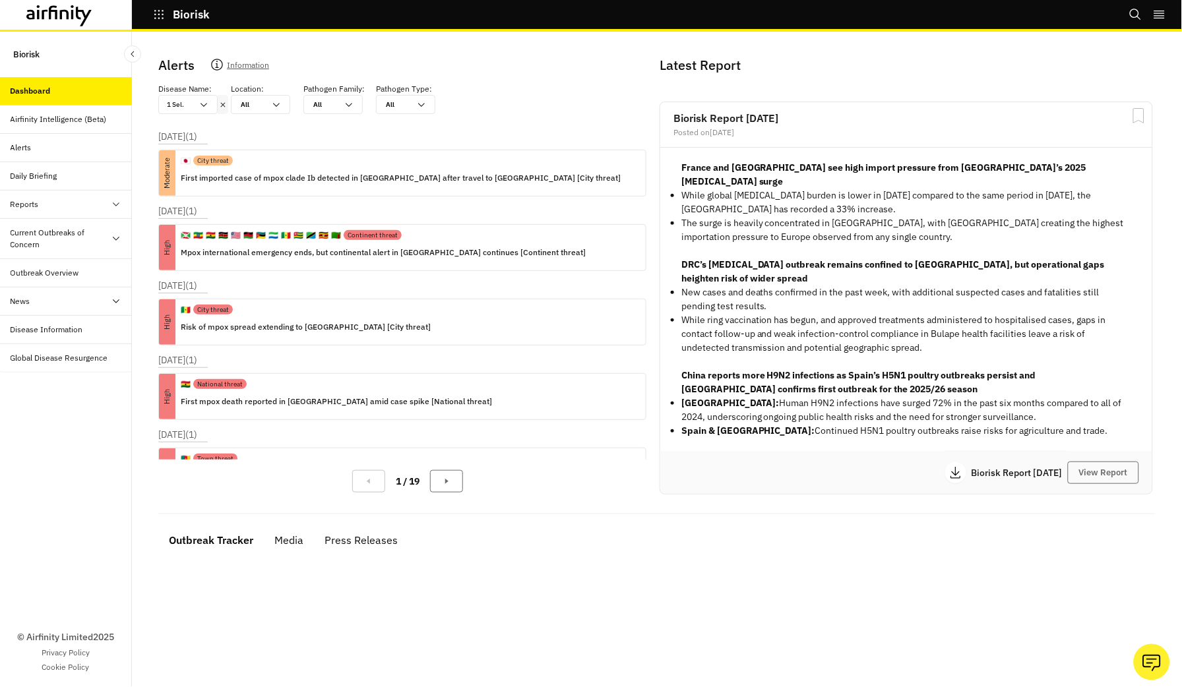
click at [218, 104] on icon at bounding box center [222, 105] width 9 height 11
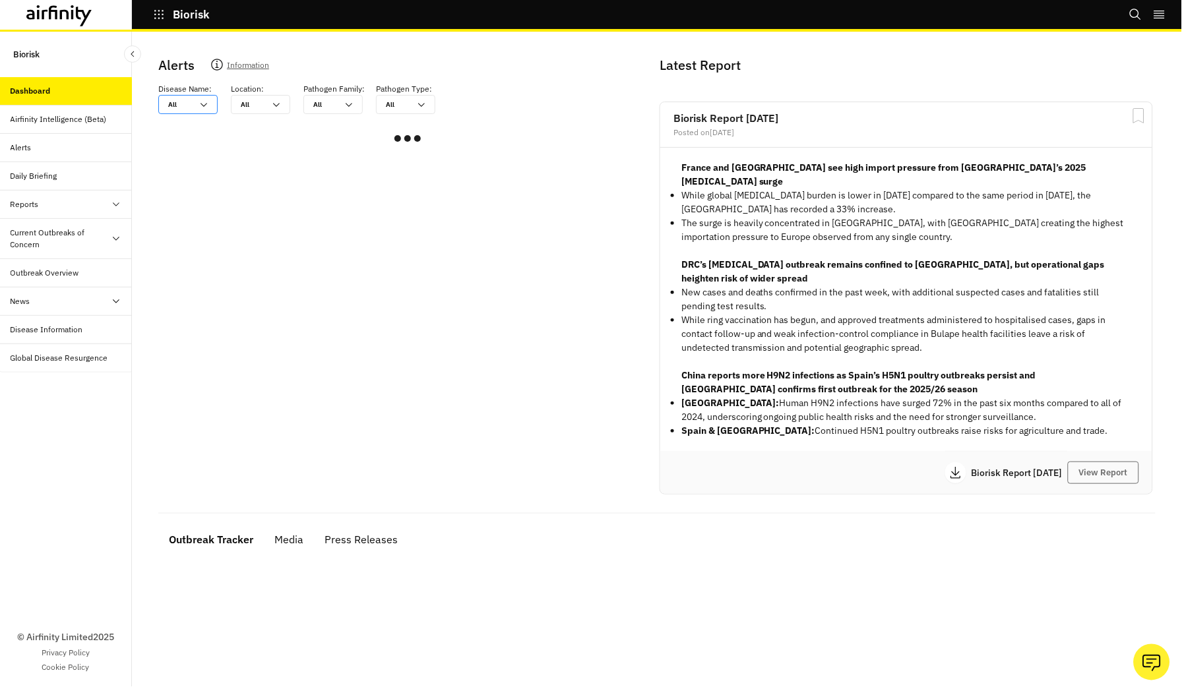
click at [193, 104] on div "All All" at bounding box center [179, 105] width 40 height 18
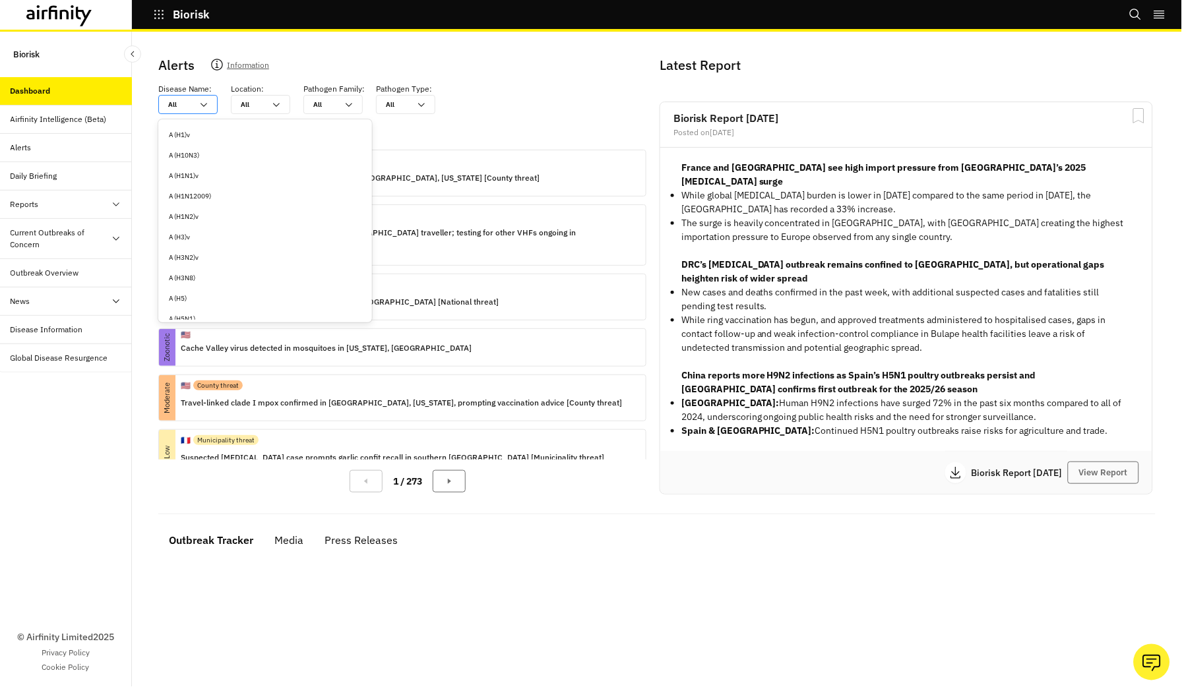
click at [193, 104] on div "All All" at bounding box center [179, 105] width 40 height 18
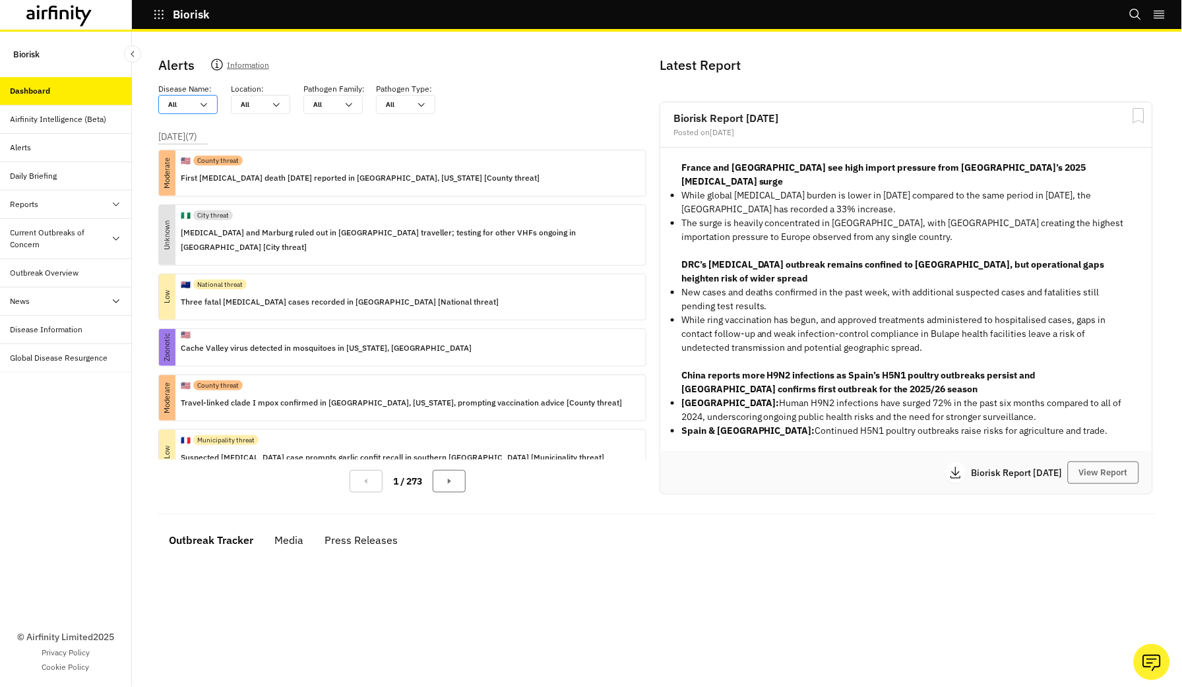
click at [187, 104] on div at bounding box center [180, 104] width 24 height 13
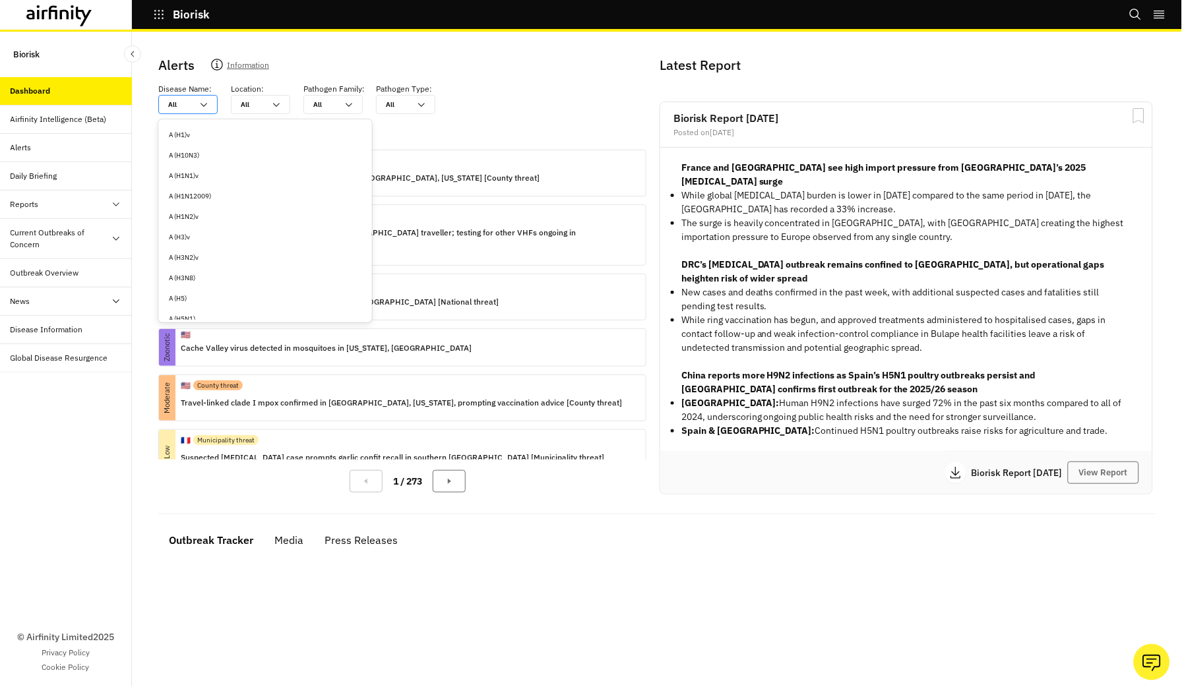
type input "c"
type input "ch"
type input "chi"
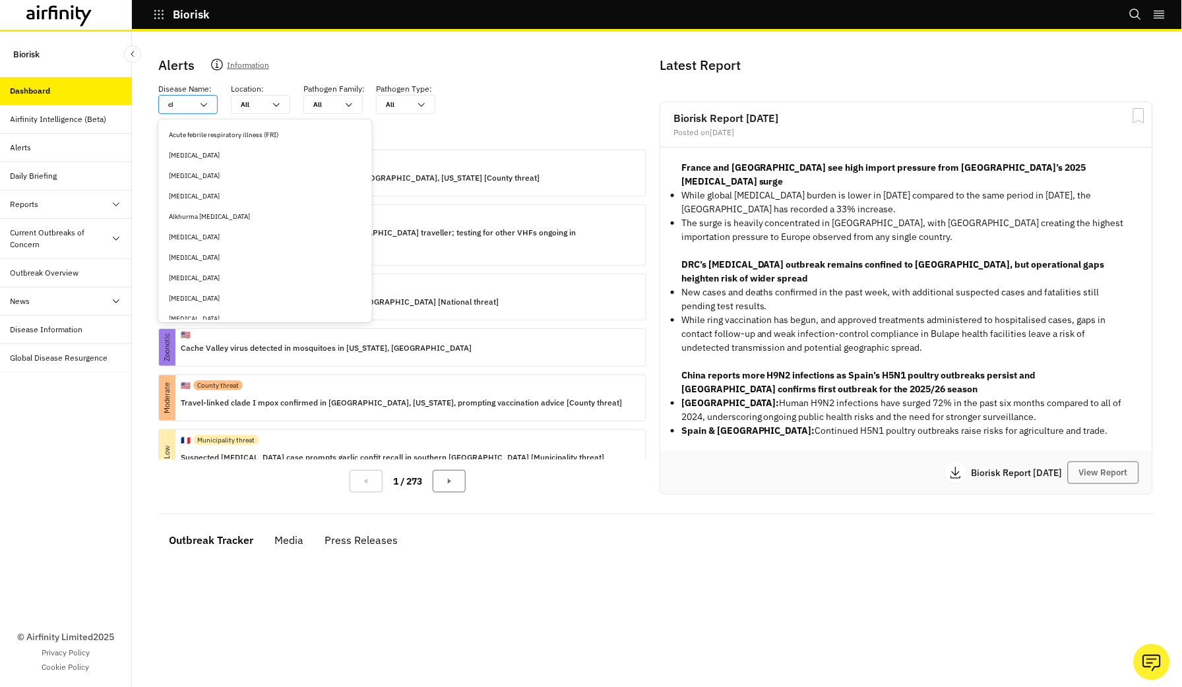
type input "chi"
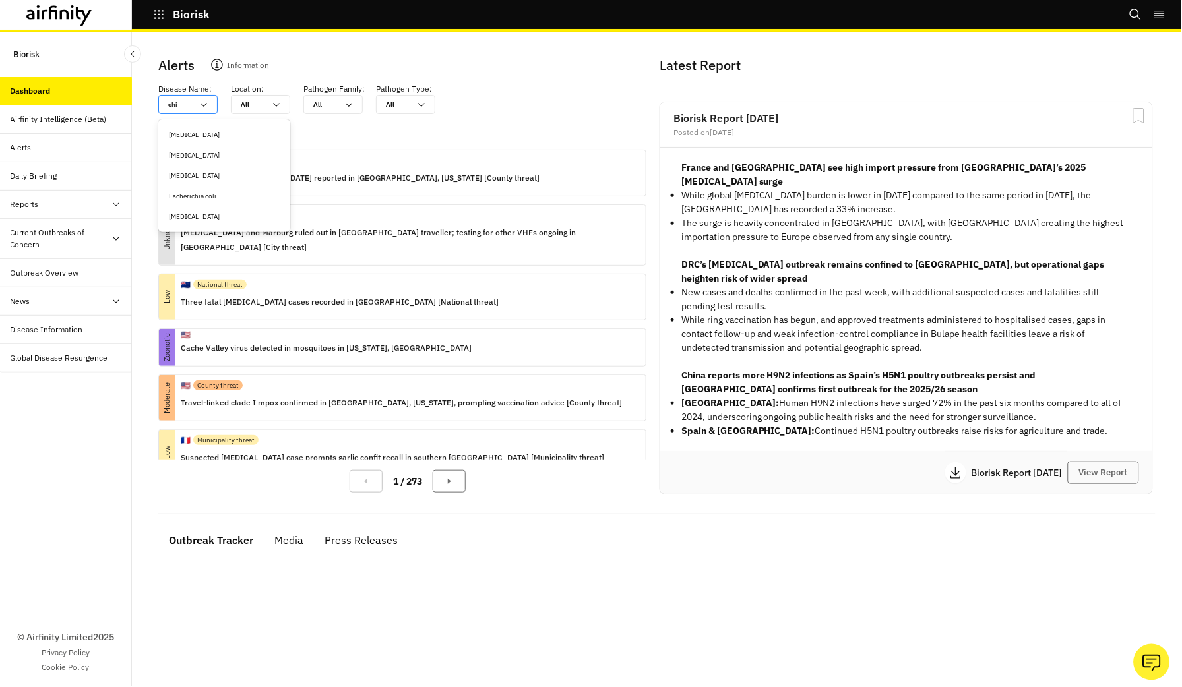
type input "chik"
type input "chiku"
click at [192, 135] on div "Chikungunya" at bounding box center [224, 135] width 111 height 10
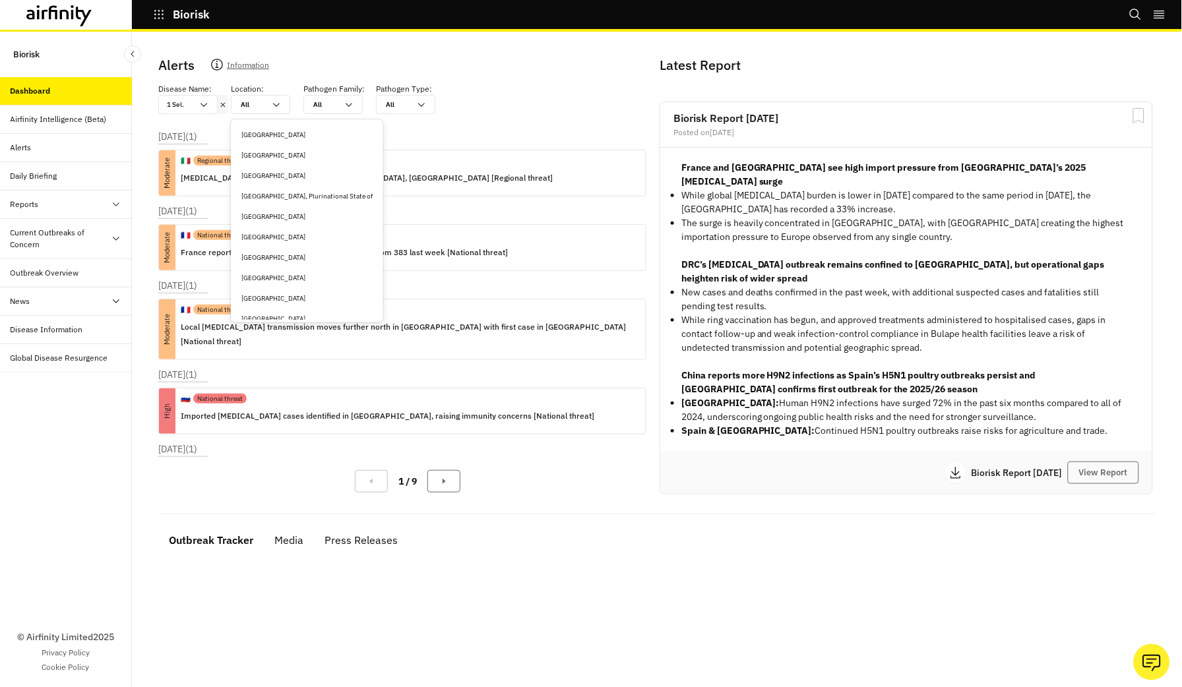
click at [262, 106] on div at bounding box center [253, 104] width 24 height 13
type input "c"
type input "ch"
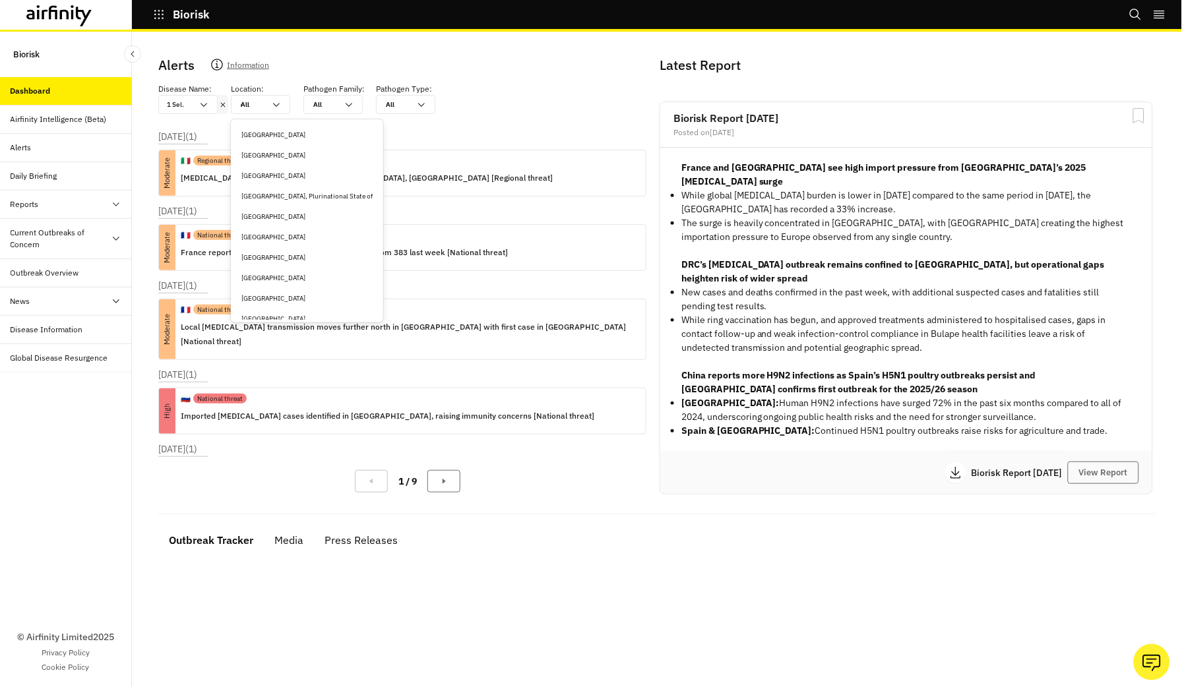
type input "chi"
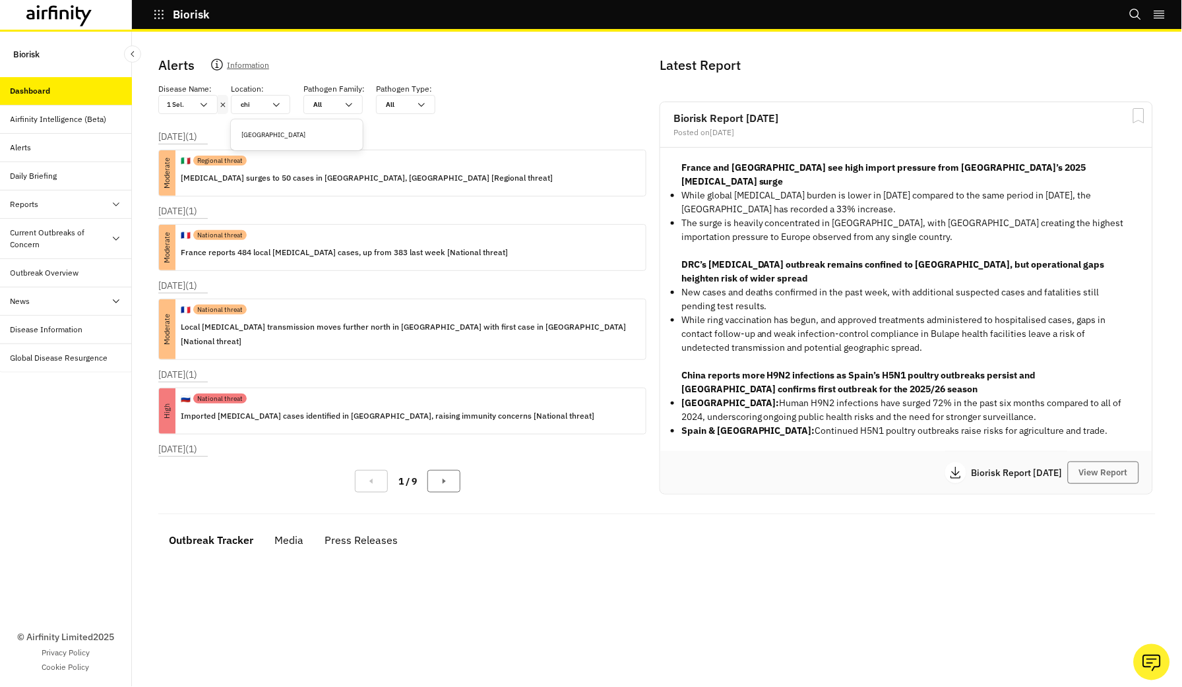
type input "chin"
type input "china"
click at [274, 131] on div "China" at bounding box center [296, 135] width 111 height 10
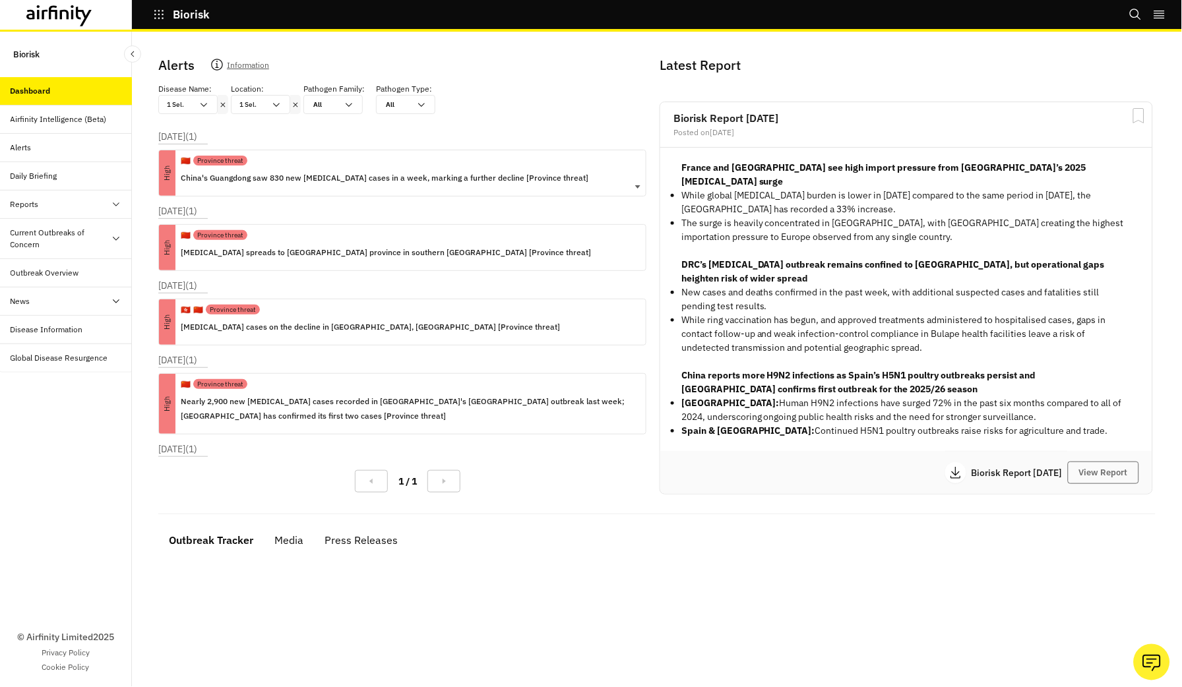
click at [280, 177] on p "China's Guangdong saw 830 new chikungunya cases in a week, marking a further de…" at bounding box center [385, 178] width 408 height 15
